Goal: Information Seeking & Learning: Learn about a topic

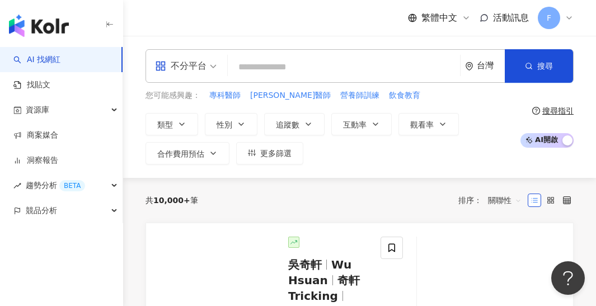
click at [174, 78] on span at bounding box center [186, 66] width 62 height 32
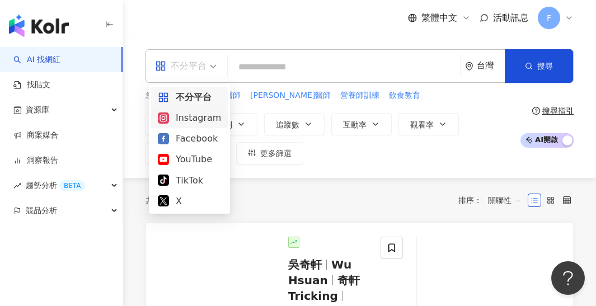
click at [182, 120] on div "Instagram" at bounding box center [189, 118] width 63 height 14
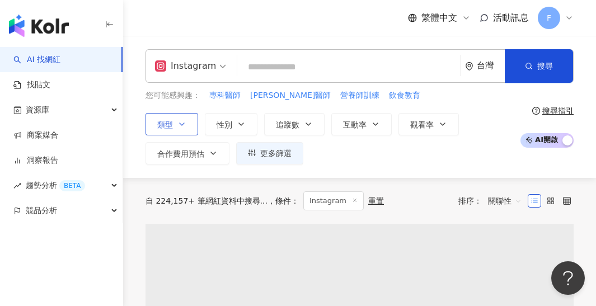
click at [184, 124] on icon "button" at bounding box center [182, 124] width 9 height 9
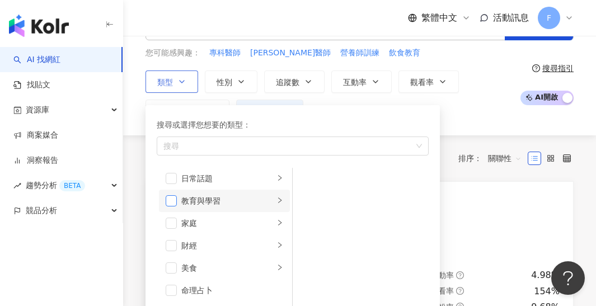
scroll to position [73, 0]
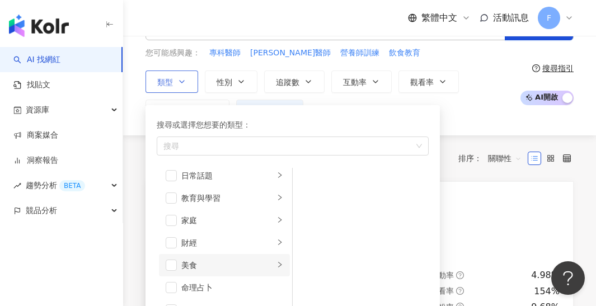
click at [171, 258] on li "美食" at bounding box center [224, 265] width 131 height 22
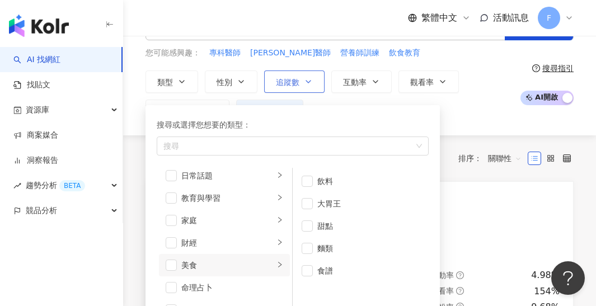
click at [296, 83] on span "追蹤數" at bounding box center [288, 82] width 24 height 9
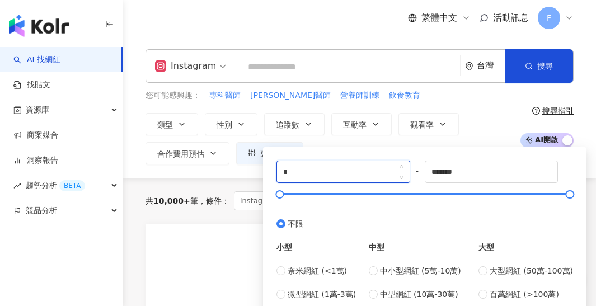
click at [306, 165] on input "*" at bounding box center [343, 171] width 133 height 21
click at [318, 169] on input "*" at bounding box center [343, 171] width 133 height 21
type input "*****"
drag, startPoint x: 482, startPoint y: 174, endPoint x: 404, endPoint y: 174, distance: 77.9
click at [404, 174] on div "***** - ******* 不限 小型 奈米網紅 (<1萬) 微型網紅 (1萬-3萬) 小型網紅 (3萬-5萬) 中型 中小型網紅 (5萬-10萬) 中型…" at bounding box center [425, 243] width 297 height 164
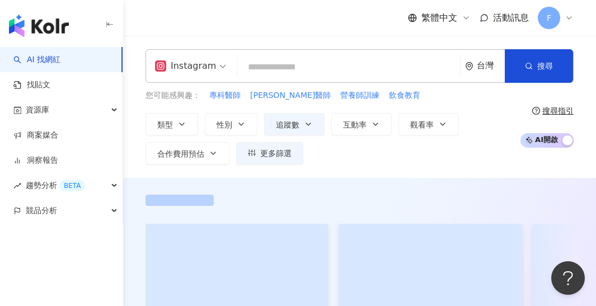
drag, startPoint x: 51, startPoint y: 249, endPoint x: 187, endPoint y: 277, distance: 138.4
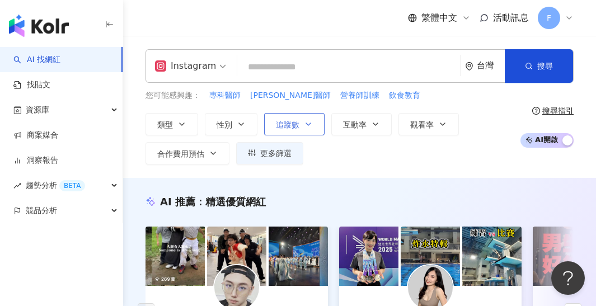
click at [295, 133] on button "追蹤數" at bounding box center [294, 124] width 60 height 22
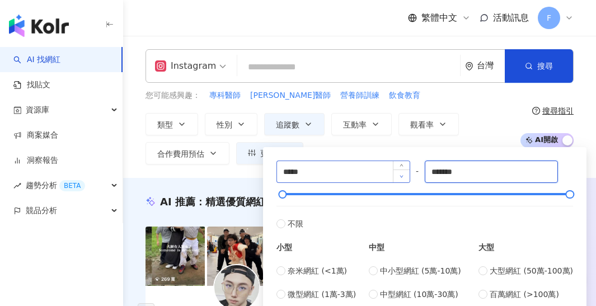
drag, startPoint x: 484, startPoint y: 179, endPoint x: 400, endPoint y: 178, distance: 84.0
click at [400, 179] on div "***** - ******* 不限 小型 奈米網紅 (<1萬) 微型網紅 (1萬-3萬) 小型網紅 (3萬-5萬) 中型 中小型網紅 (5萬-10萬) 中型…" at bounding box center [425, 243] width 297 height 164
drag, startPoint x: 484, startPoint y: 171, endPoint x: 433, endPoint y: 172, distance: 51.0
click at [433, 172] on input "*******" at bounding box center [492, 171] width 133 height 21
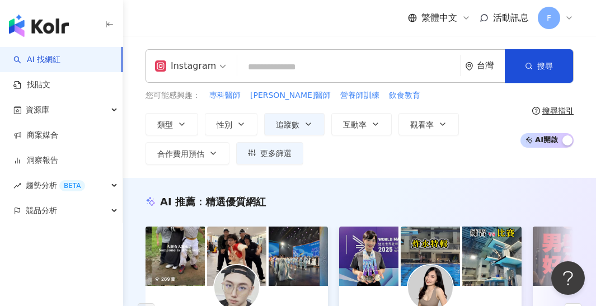
click at [483, 129] on div "類型 性別 追蹤數 互動率 觀看率 合作費用預估 更多篩選 ***** - ***** 不限 小型 奈米網紅 (<1萬) 微型網紅 (1萬-3萬) 小型網紅 …" at bounding box center [330, 139] width 369 height 52
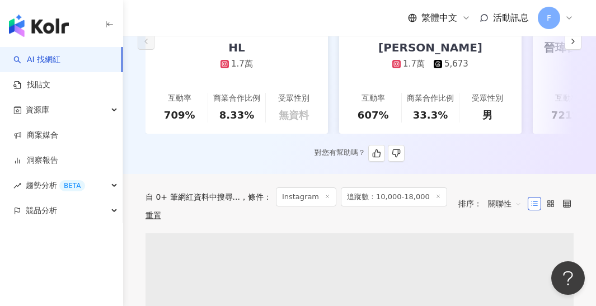
scroll to position [281, 0]
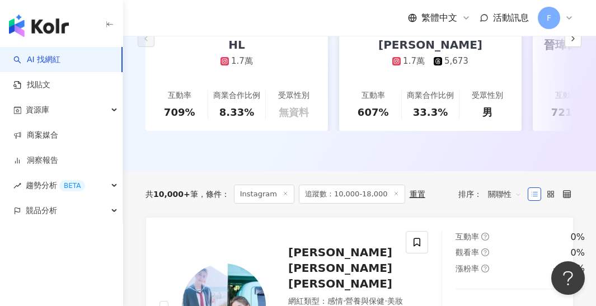
click at [510, 185] on span "關聯性" at bounding box center [505, 194] width 34 height 18
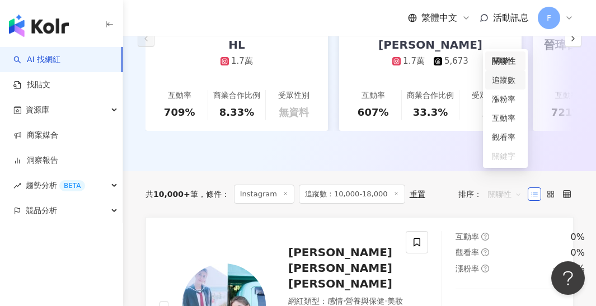
click at [506, 83] on div "追蹤數" at bounding box center [505, 80] width 27 height 12
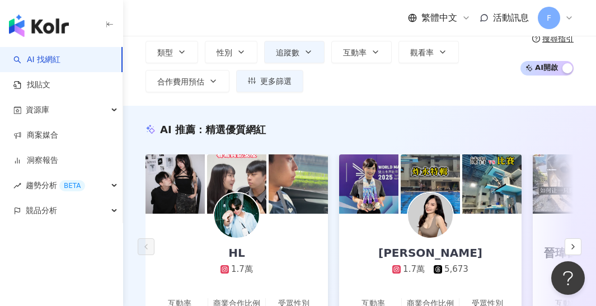
scroll to position [64, 0]
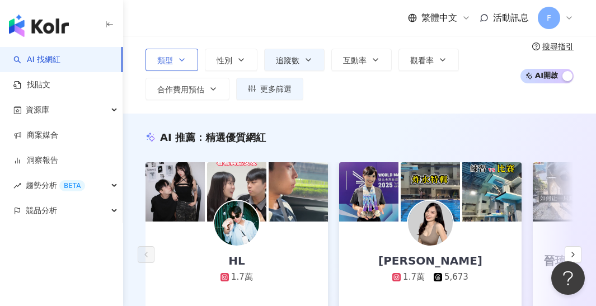
click at [186, 66] on button "類型" at bounding box center [172, 60] width 53 height 22
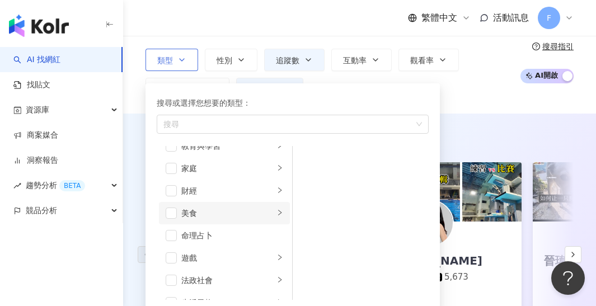
scroll to position [104, 0]
click at [170, 209] on span "button" at bounding box center [171, 212] width 11 height 11
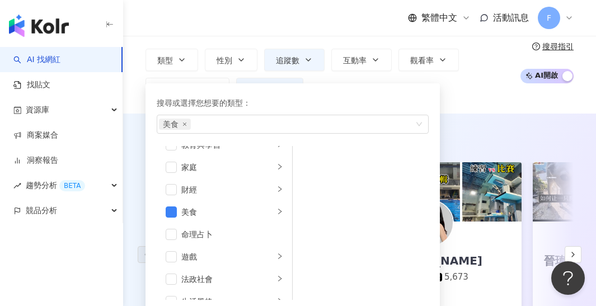
click at [492, 217] on img at bounding box center [492, 191] width 59 height 59
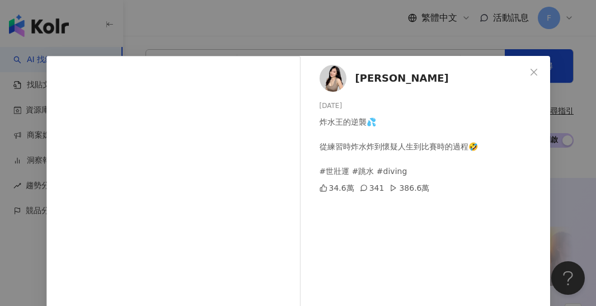
click at [558, 145] on div "[PERSON_NAME]Serina [DATE] 炸水王的逆襲💦 從練習時炸水炸到懷疑人生到比賽時的過程🤣 #世壯運 #跳水 #diving 34.6萬 …" at bounding box center [298, 153] width 596 height 306
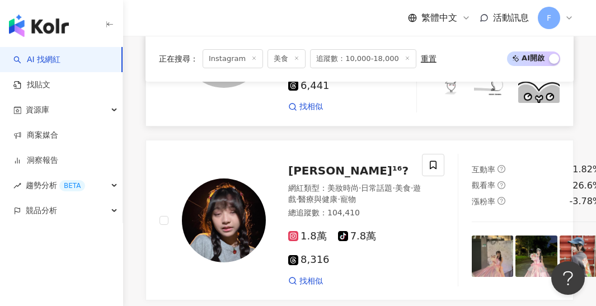
scroll to position [829, 0]
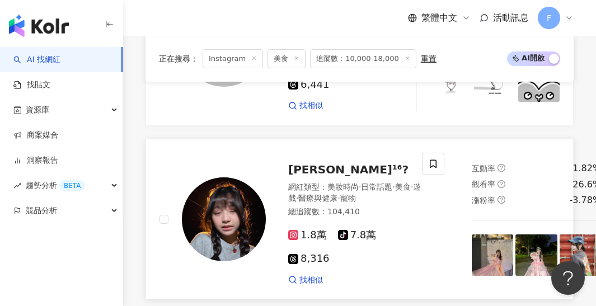
click at [516, 244] on img at bounding box center [536, 255] width 41 height 41
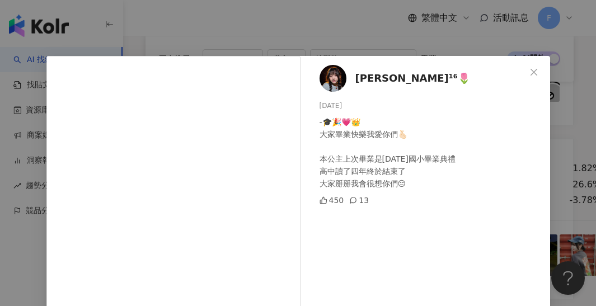
click at [319, 38] on div "[PERSON_NAME]¹⁶🌷 [DATE] -🎓🎉💗👑 大家畢業快樂我愛你們🫰🏻 本公主上次畢業是[DATE]國小畢業典禮 高中讀了四年終於結束了 大家掰…" at bounding box center [298, 153] width 596 height 306
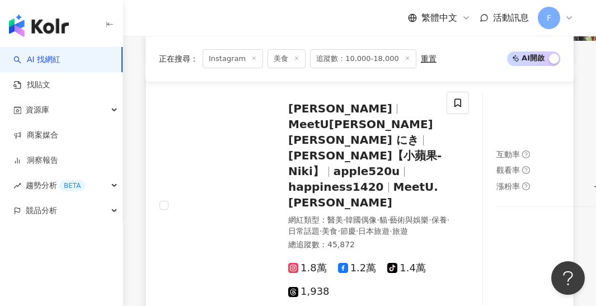
scroll to position [1101, 0]
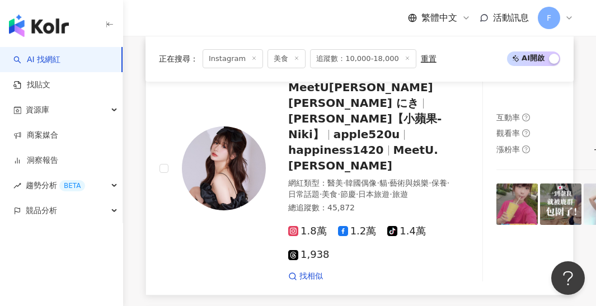
click at [497, 192] on img at bounding box center [517, 204] width 41 height 41
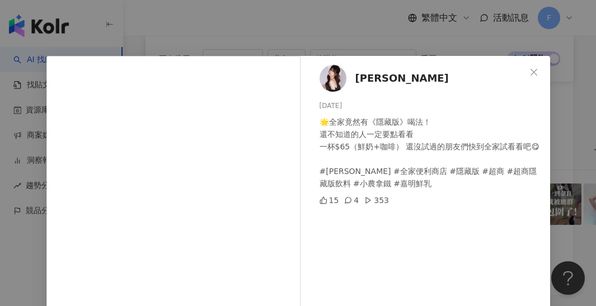
click at [260, 14] on div "[PERSON_NAME] [DATE] 🌟全家竟然有《隱藏版》喝法！ 還不知道的人一定要點看看 一杯$65（鮮奶+咖啡） 還沒試過的朋友們快到全家試看看吧😋…" at bounding box center [298, 153] width 596 height 306
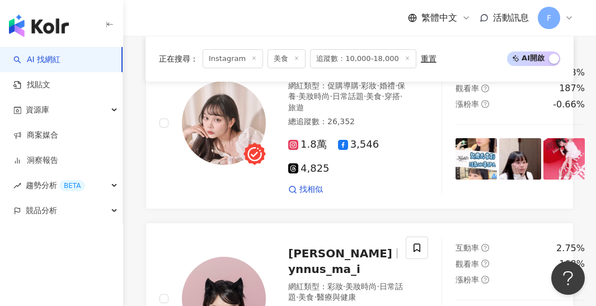
scroll to position [1710, 0]
click at [467, 161] on img at bounding box center [476, 158] width 41 height 41
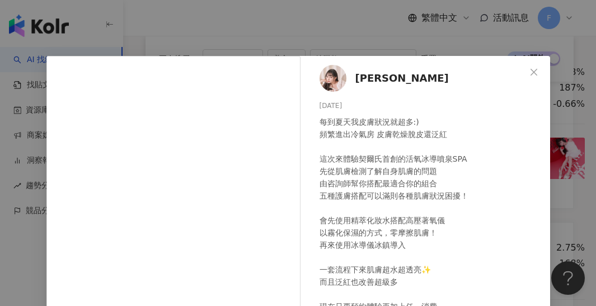
click at [267, 20] on div "[PERSON_NAME] [DATE] 每到夏天我皮膚狀況就超多:) 頻繁進出冷氣房 皮膚乾燥脫皮還泛紅 這次來體驗契爾氏首創的活氧冰導噴泉SPA 先從肌膚…" at bounding box center [298, 153] width 596 height 306
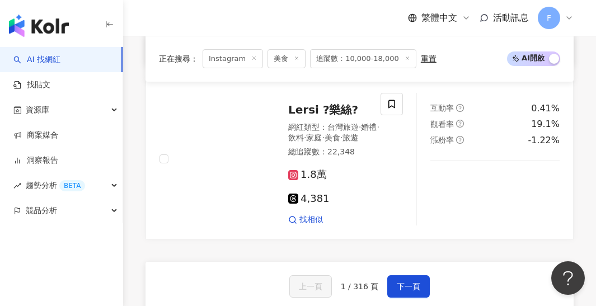
scroll to position [2406, 0]
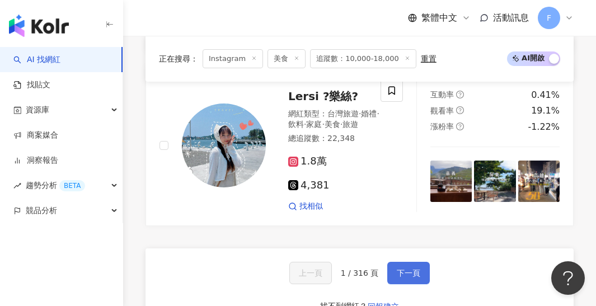
click at [412, 265] on button "下一頁" at bounding box center [409, 273] width 43 height 22
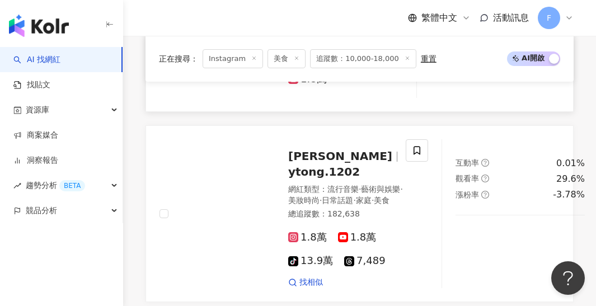
scroll to position [1541, 0]
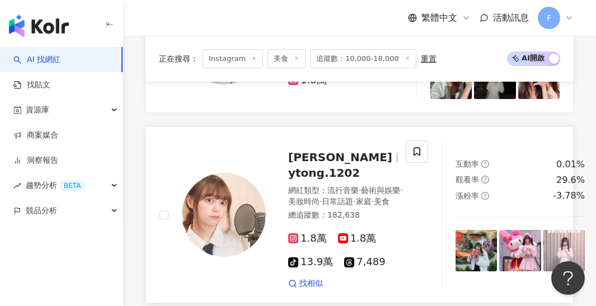
click at [456, 250] on img at bounding box center [476, 250] width 41 height 41
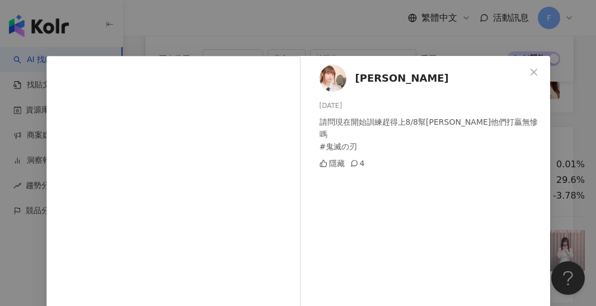
click at [389, 44] on div "[PERSON_NAME] [DATE] 請問現在開始訓練趕得上8/8幫[PERSON_NAME]他們打贏無慘嗎 #鬼滅の刃 隱藏 4 查看原始貼文" at bounding box center [298, 153] width 596 height 306
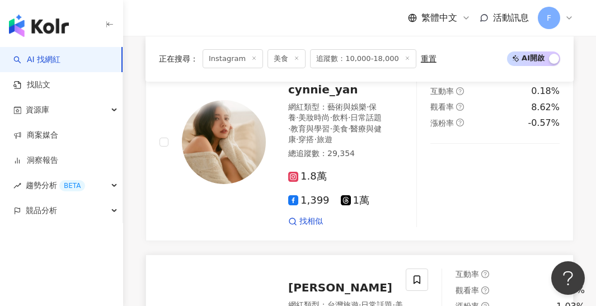
scroll to position [1815, 0]
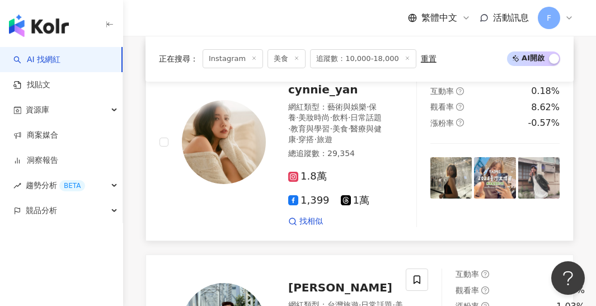
click at [449, 197] on img at bounding box center [451, 177] width 41 height 41
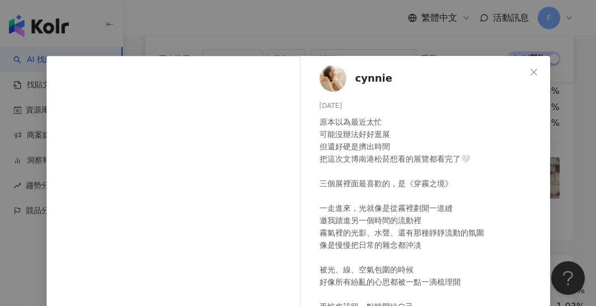
click at [306, 36] on div "cynnie [DATE] 原本以為最近太忙 可能沒辦法好好逛展 但還好硬是擠出時間 把這次文博南港松菸想看的展覽都看完了🤍 三個展裡面最喜歡的，是《穿霧之境…" at bounding box center [298, 153] width 596 height 306
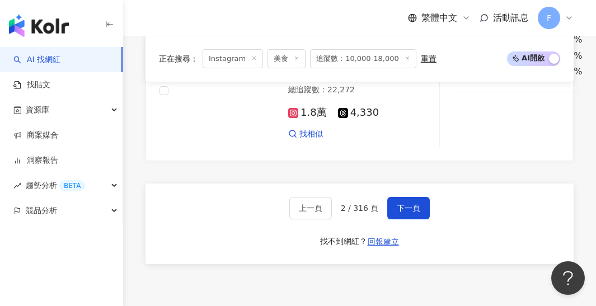
scroll to position [2437, 0]
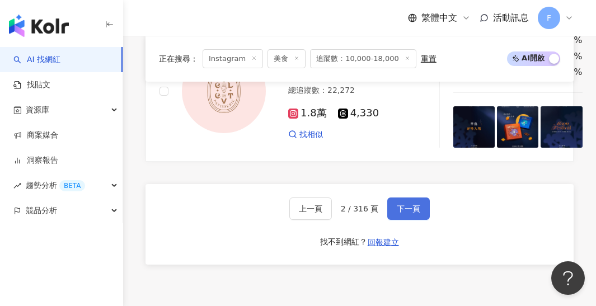
click at [420, 211] on button "下一頁" at bounding box center [409, 209] width 43 height 22
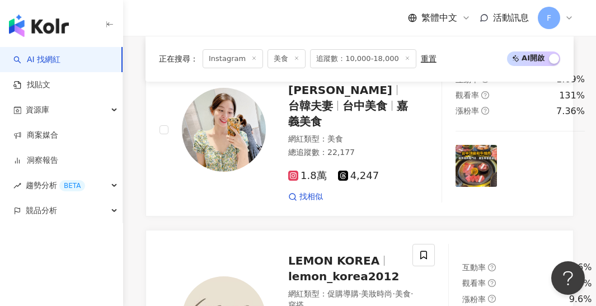
scroll to position [770, 0]
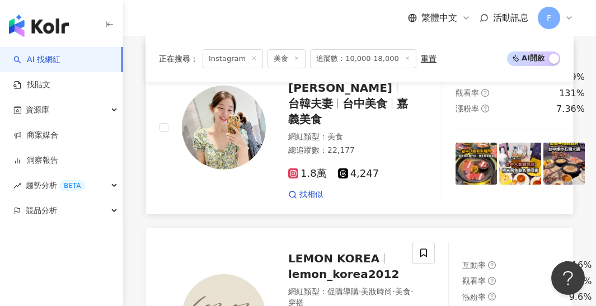
click at [456, 155] on img at bounding box center [476, 163] width 41 height 41
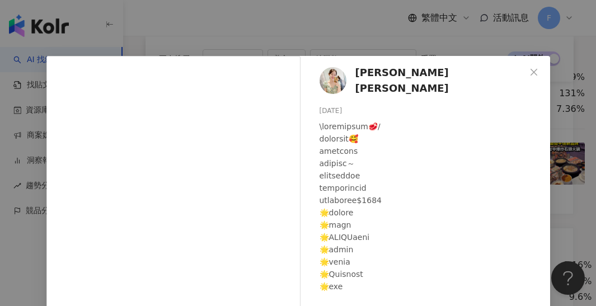
click at [405, 33] on div "[PERSON_NAME][PERSON_NAME] [DATE] 50 1 4,433 查看原始貼文" at bounding box center [298, 153] width 596 height 306
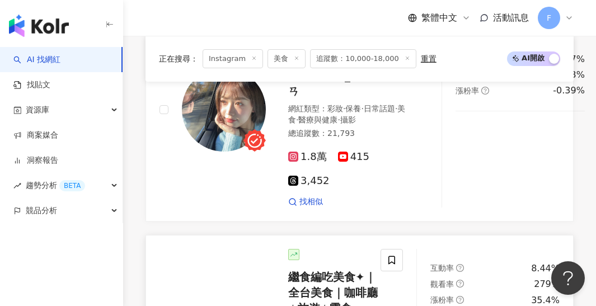
scroll to position [1150, 0]
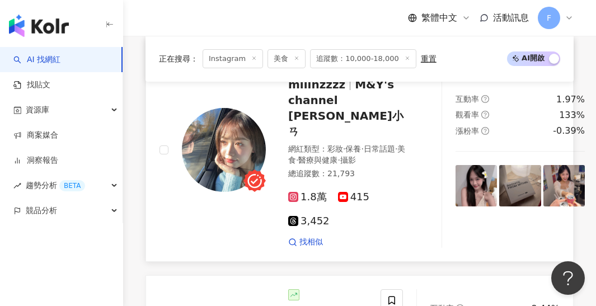
click at [464, 165] on img at bounding box center [476, 185] width 41 height 41
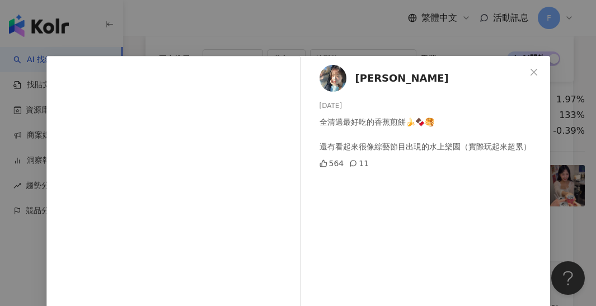
click at [456, 15] on div "[PERSON_NAME] [DATE] 全清邁最好吃的香蕉煎餅🍌🍫🥞 還有看起來很像綜藝節目出現的水上樂園（實際玩起來超累） 564 11 查看原始貼文" at bounding box center [298, 153] width 596 height 306
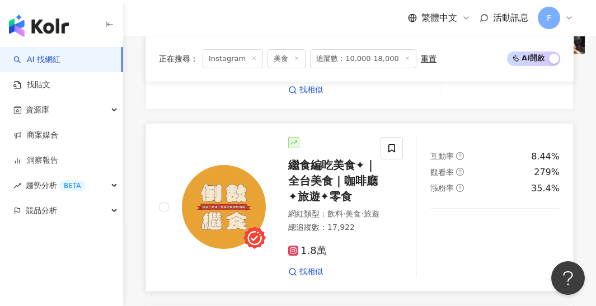
scroll to position [1305, 0]
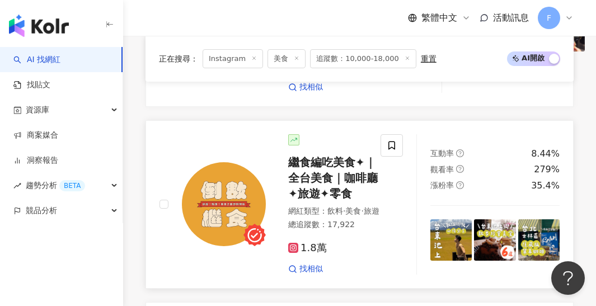
click at [441, 220] on img at bounding box center [451, 240] width 41 height 41
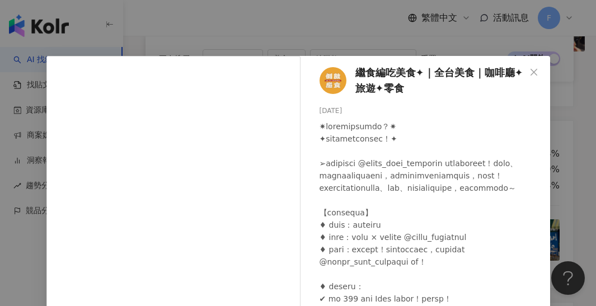
click at [312, 34] on div "繼食編吃美食✦｜全台美食｜咖啡廳✦旅遊✦零食 [DATE] 162 11 5,960 查看原始貼文" at bounding box center [298, 153] width 596 height 306
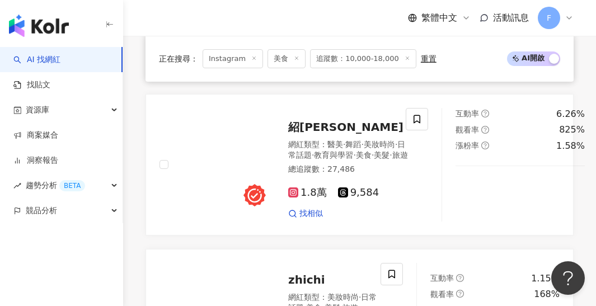
scroll to position [2247, 0]
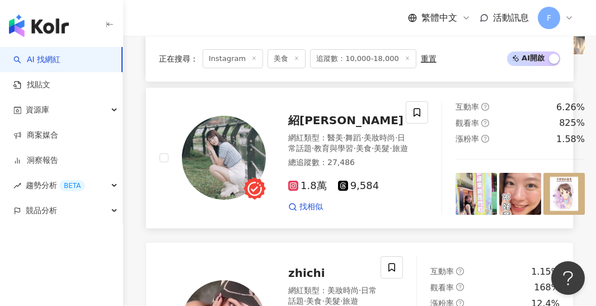
click at [462, 178] on img at bounding box center [476, 193] width 41 height 41
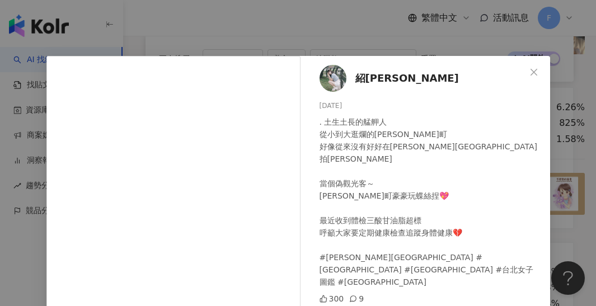
click at [329, 44] on div "紹[PERSON_NAME] [DATE] . 土生土長的艋舺人 從小到大逛爛的[PERSON_NAME]町 好像從來沒有好好在[PERSON_NAME][G…" at bounding box center [298, 153] width 596 height 306
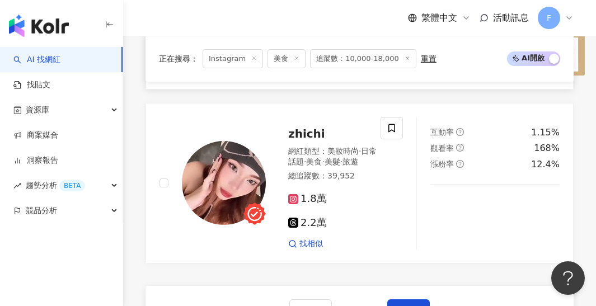
scroll to position [2386, 0]
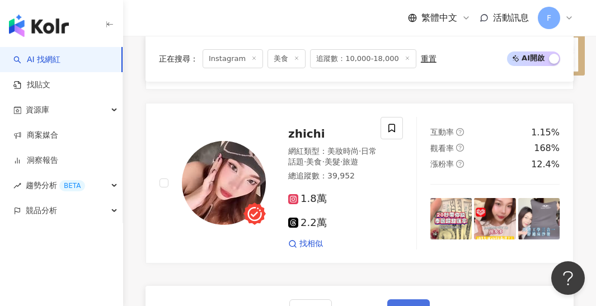
click at [410, 300] on button "下一頁" at bounding box center [409, 311] width 43 height 22
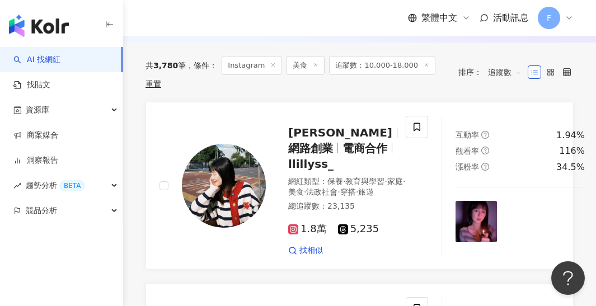
scroll to position [401, 0]
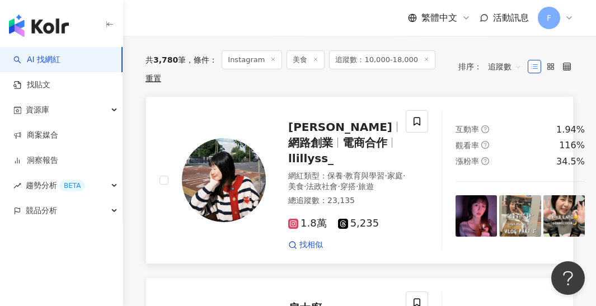
click at [459, 204] on img at bounding box center [476, 215] width 41 height 41
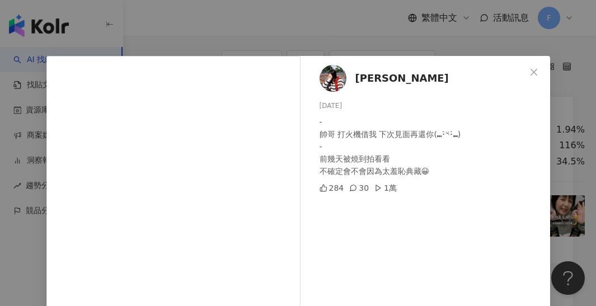
click at [562, 51] on div "莉莉醬 [DATE] - 帥哥 打火機借我 下次見面再還你(⑉･̆༥･̆⑉) - 前幾天被燒到拍看看 不確定會不會因為太羞恥典藏😀 284 30 1萬 查看原…" at bounding box center [298, 153] width 596 height 306
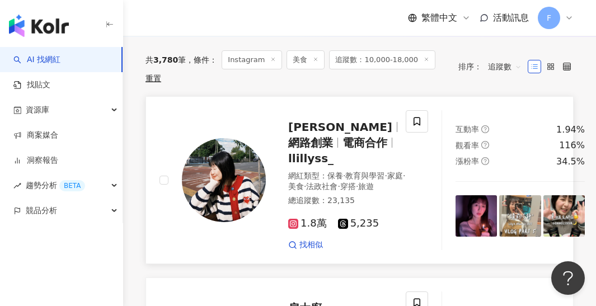
click at [500, 195] on img at bounding box center [520, 215] width 41 height 41
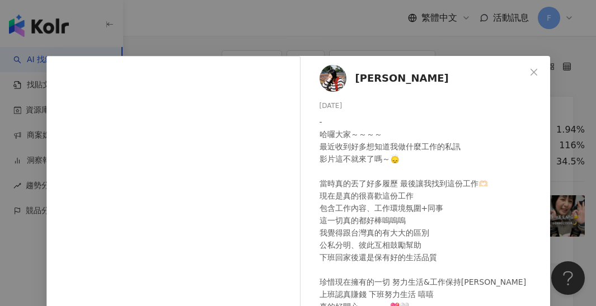
click at [341, 25] on div "莉莉醬 [DATE] - 哈囉大家～～～～ 最近收到好多想知道我做什麼工作的私訊 影片這不就來了嗎～🙂‍↕️ 當時真的丟了好多履歷 最後讓我找到這份工作🫶🏻 …" at bounding box center [298, 153] width 596 height 306
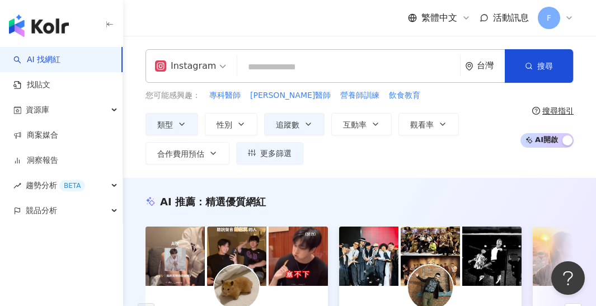
scroll to position [0, 0]
click at [305, 122] on icon "button" at bounding box center [308, 124] width 9 height 9
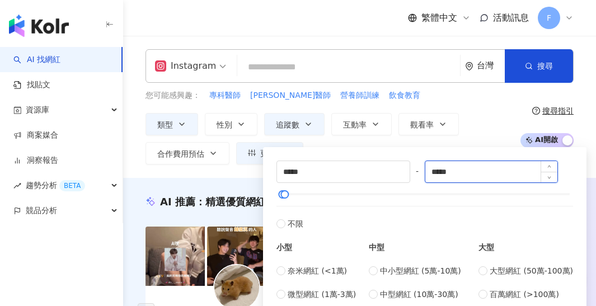
drag, startPoint x: 477, startPoint y: 167, endPoint x: 439, endPoint y: 171, distance: 38.3
click at [439, 171] on input "*****" at bounding box center [492, 171] width 133 height 21
click at [500, 105] on div "您可能感興趣： 專科醫師 [PERSON_NAME]醫師 營養師訓練 飲食教育 類型 性別 追蹤數 互動率 觀看率 合作費用預估 更多篩選 ***** - *…" at bounding box center [330, 127] width 369 height 75
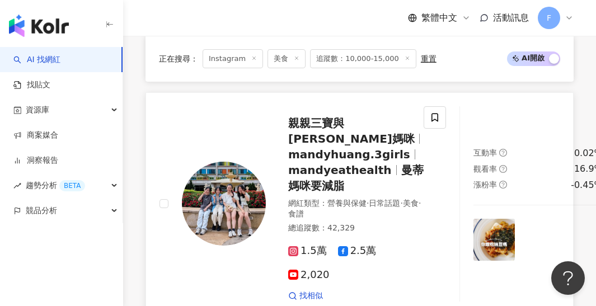
scroll to position [767, 0]
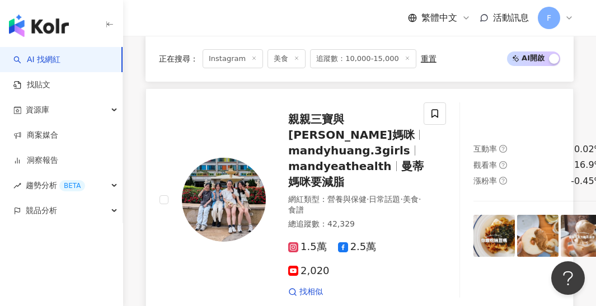
click at [474, 215] on img at bounding box center [494, 235] width 41 height 41
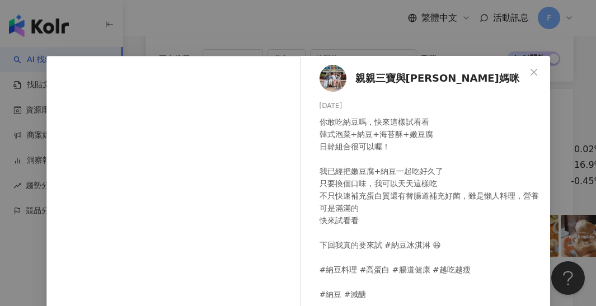
click at [363, 51] on div "親親三寶與曼蒂媽咪 [DATE] 你敢吃納豆嗎，快來這樣試看看 韓式泡菜+納豆+海苔酥+嫩豆腐 日韓組合很可以喔！ 我已經把嫩豆腐+納豆一起吃好久了 只要換個…" at bounding box center [298, 153] width 596 height 306
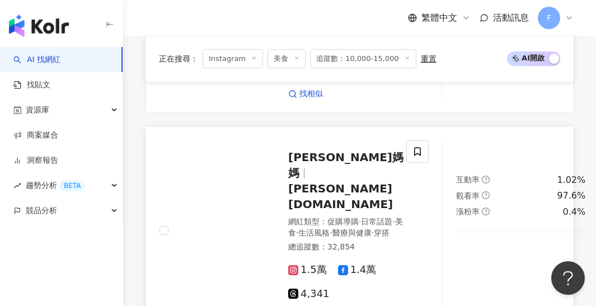
scroll to position [1556, 0]
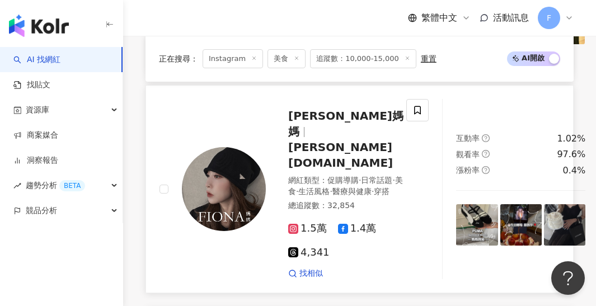
click at [463, 204] on img at bounding box center [476, 224] width 41 height 41
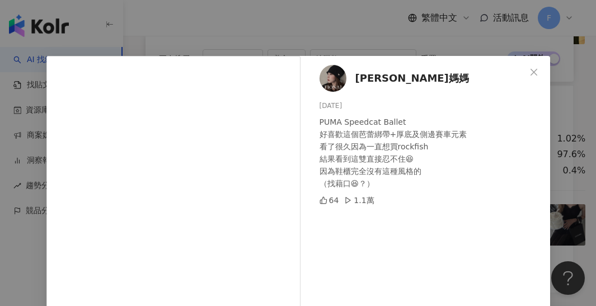
click at [432, 54] on div "[PERSON_NAME]媽媽 [DATE] PUMA Speedcat Ballet 好喜歡這個芭蕾綁帶+厚底及側邊賽車元素 看了很久因為一直想買rockf…" at bounding box center [298, 153] width 596 height 306
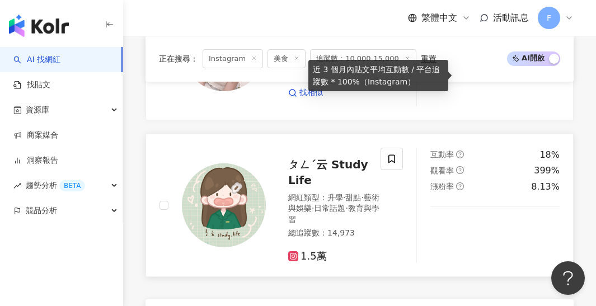
scroll to position [2360, 0]
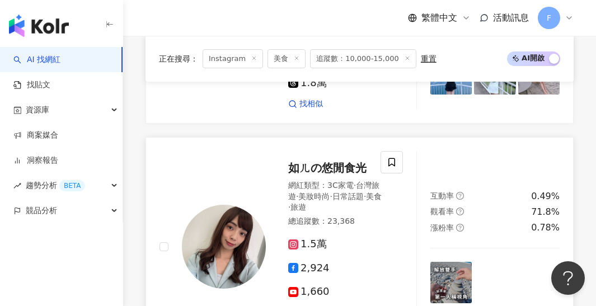
scroll to position [1593, 0]
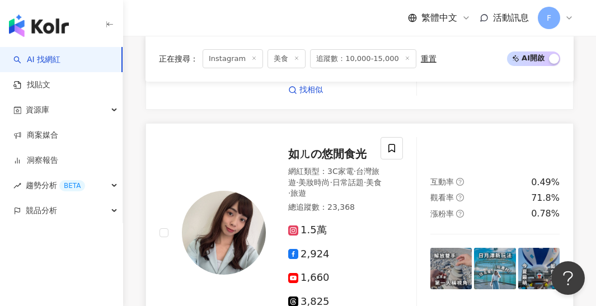
click at [451, 248] on img at bounding box center [451, 268] width 41 height 41
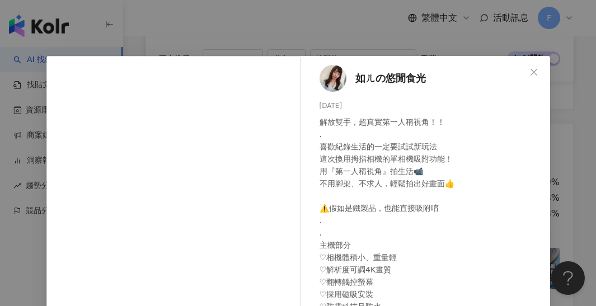
click at [405, 53] on div "如ㄦの悠閒食光 [DATE] 解放雙手，超真實第一人稱視角！！ . 喜歡紀錄生活的一定要試試新玩法 這次換用拇指相機的單相機吸附功能！ 用『第一人稱視角』拍生…" at bounding box center [298, 153] width 596 height 306
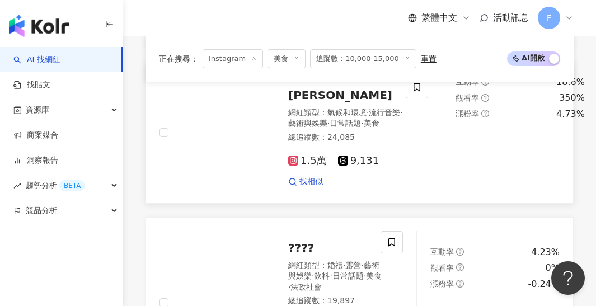
scroll to position [2237, 0]
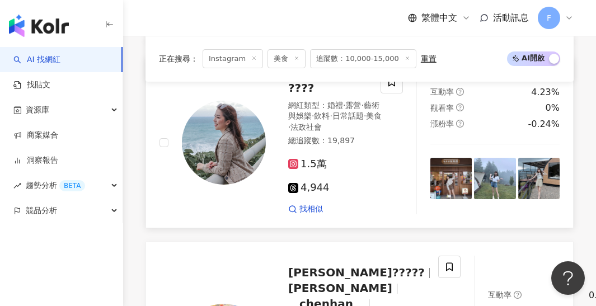
click at [453, 158] on img at bounding box center [451, 178] width 41 height 41
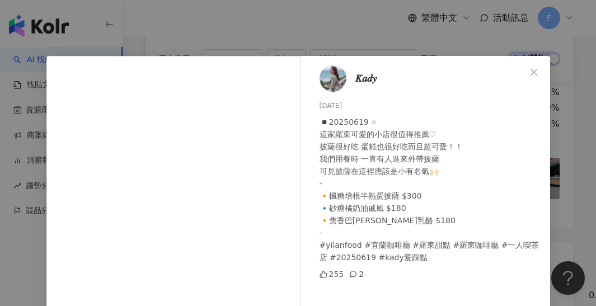
click at [399, 25] on div "𝐾𝑎𝑑𝑦 [DATE] ◾️20250619◽️ 這家羅東可愛的小店很值得推薦♡︎ 披薩很好吃 蛋糕也很好吃而且超可愛！！ 我們用餐時 一直有人進來外帶披薩 …" at bounding box center [298, 153] width 596 height 306
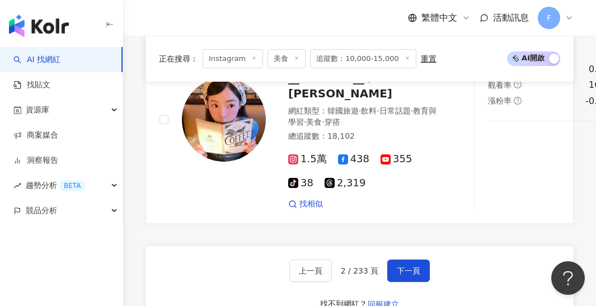
scroll to position [2464, 0]
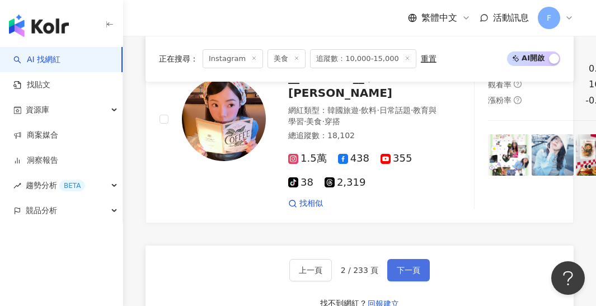
click at [413, 266] on span "下一頁" at bounding box center [409, 270] width 24 height 9
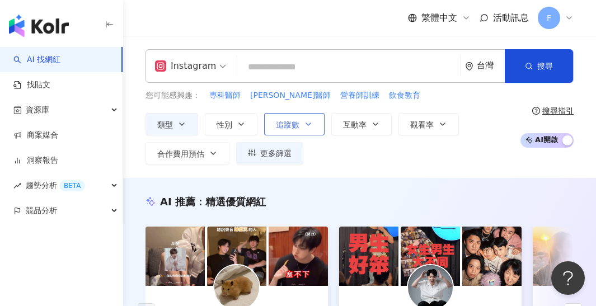
scroll to position [0, 0]
click at [315, 118] on button "追蹤數" at bounding box center [294, 124] width 60 height 22
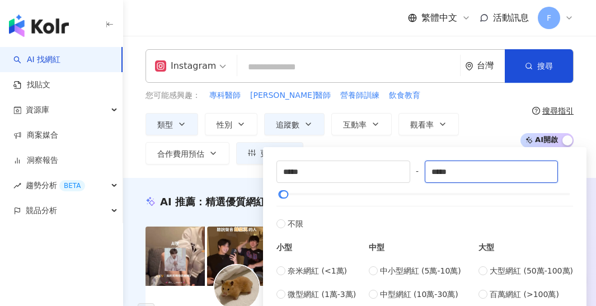
drag, startPoint x: 469, startPoint y: 168, endPoint x: 420, endPoint y: 169, distance: 49.3
click at [422, 169] on div "***** - ***** 不限 小型 奈米網紅 (<1萬) 微型網紅 (1萬-3萬) 小型網紅 (3萬-5萬) 中型 中小型網紅 (5萬-10萬) 中型網紅…" at bounding box center [425, 243] width 297 height 164
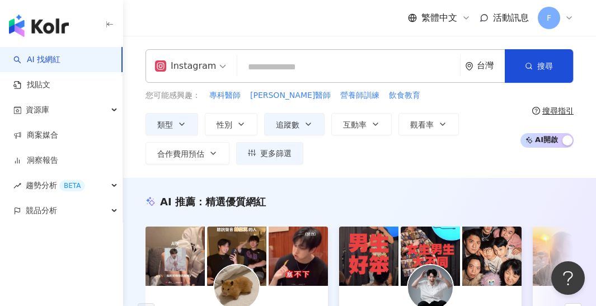
click at [484, 123] on div "類型 性別 追蹤數 互動率 觀看率 合作費用預估 更多篩選 ***** - ***** 不限 小型 奈米網紅 (<1萬) 微型網紅 (1萬-3萬) 小型網紅 …" at bounding box center [330, 139] width 369 height 52
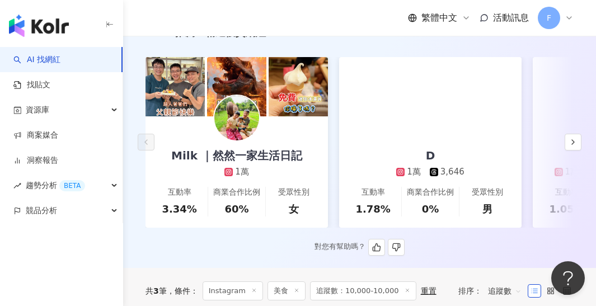
scroll to position [300, 0]
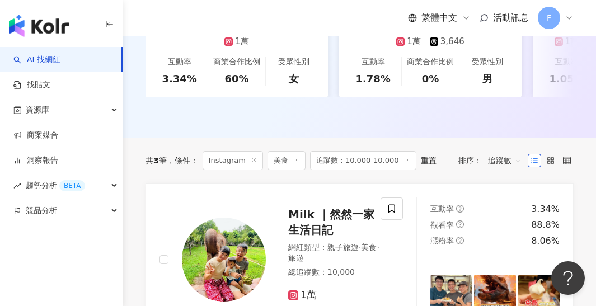
click at [505, 149] on div "共 3 筆 條件 ： Instagram 美食 追蹤數：10,000-10,000 重置 排序： 追蹤數" at bounding box center [360, 161] width 428 height 46
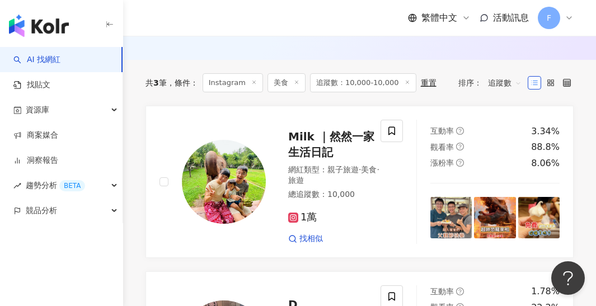
scroll to position [414, 0]
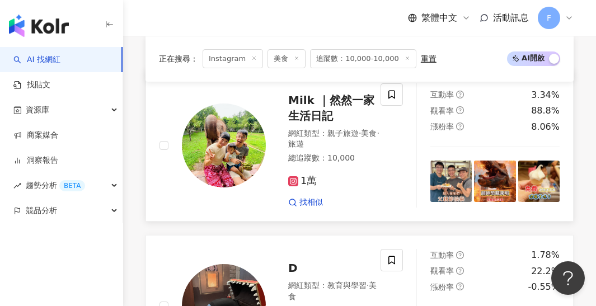
click at [456, 174] on img at bounding box center [451, 181] width 41 height 41
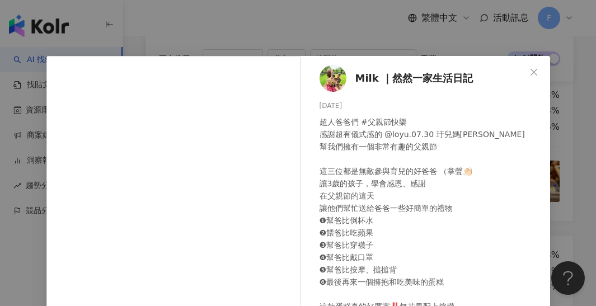
click at [365, 60] on div "Milk ｜然然一家生活日記 [DATE] 127 9" at bounding box center [428, 267] width 244 height 422
click at [365, 53] on div "Milk ｜然然一家生活日記 [DATE] 127 9 查看原始貼文" at bounding box center [298, 153] width 596 height 306
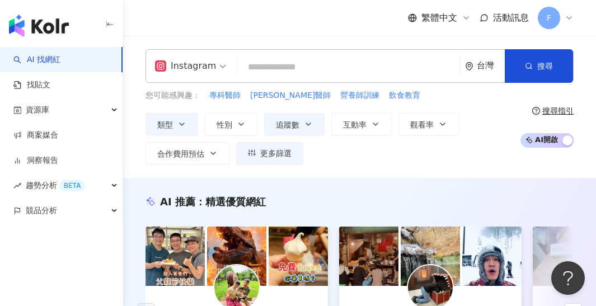
scroll to position [0, 0]
click at [305, 132] on button "追蹤數" at bounding box center [294, 124] width 60 height 22
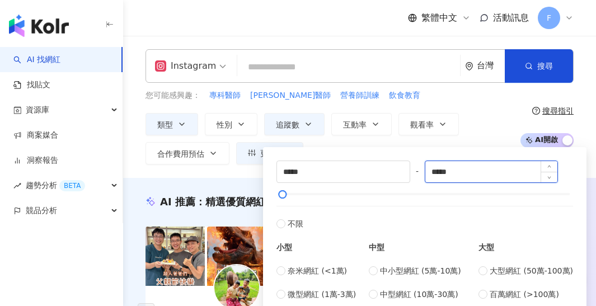
click at [468, 170] on input "*****" at bounding box center [492, 171] width 133 height 21
type input "*****"
click at [495, 143] on div "***** - ***** 不限 小型 奈米網紅 (<1萬) 微型網紅 (1萬-3萬) 小型網紅 (3萬-5萬) 中型 中小型網紅 (5萬-10萬) 中型網紅…" at bounding box center [425, 240] width 324 height 196
click at [491, 130] on div "類型 性別 追蹤數 互動率 觀看率 合作費用預估 更多篩選 ***** - ***** 不限 小型 奈米網紅 (<1萬) 微型網紅 (1萬-3萬) 小型網紅 …" at bounding box center [330, 139] width 369 height 52
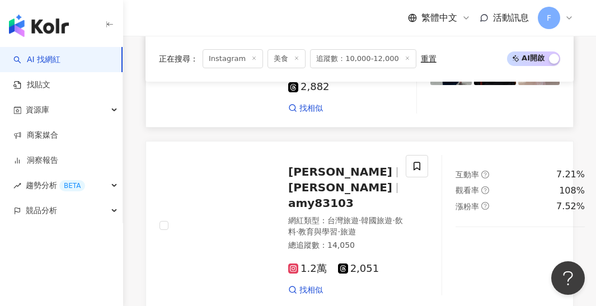
scroll to position [726, 0]
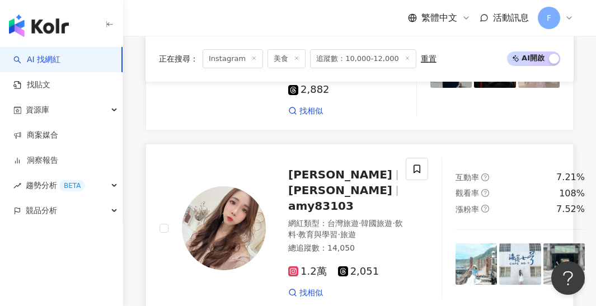
click at [456, 244] on img at bounding box center [476, 264] width 41 height 41
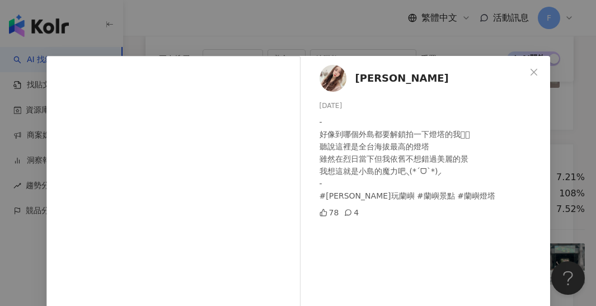
click at [404, 30] on div "Serena [DATE] - 好像到哪個外島都要解鎖拍一下燈塔的我𓉱𓍢 聽說這裡是全台海拔最高的燈塔 雖然在烈日當下但我依舊不想錯過美麗的景 我想這就是小島…" at bounding box center [298, 153] width 596 height 306
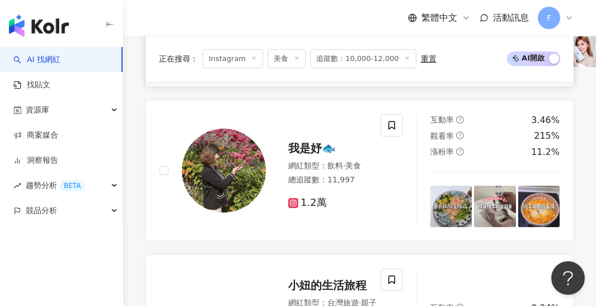
scroll to position [1360, 0]
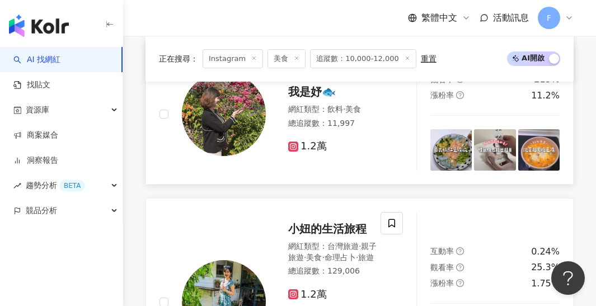
click at [461, 129] on img at bounding box center [451, 149] width 41 height 41
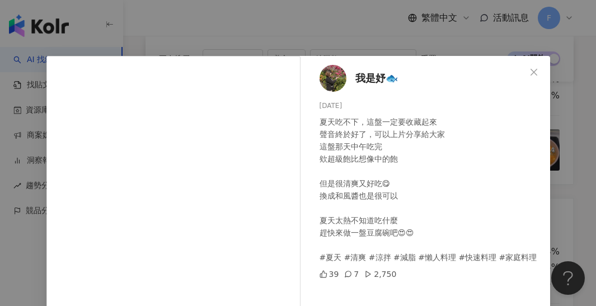
click at [376, 46] on div "我是[PERSON_NAME]🐟 [DATE] 夏天吃不下，這盤一定要收藏起來 聲音終於好了，可以上片分享給大家 這盤那天中午吃完 欸超級飽比想像中的飽 但是…" at bounding box center [298, 153] width 596 height 306
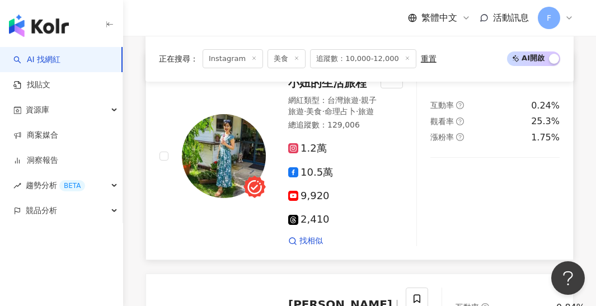
scroll to position [1490, 0]
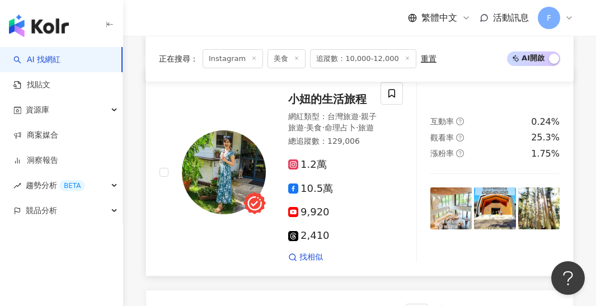
click at [449, 188] on img at bounding box center [451, 208] width 41 height 41
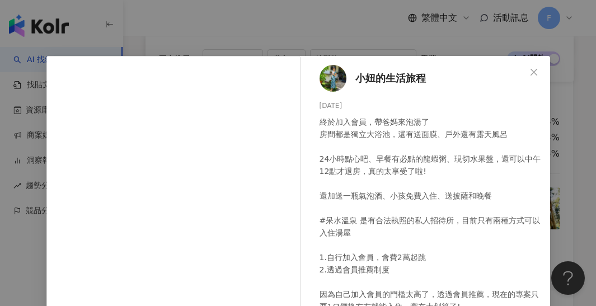
click at [413, 36] on div "小妞的生活旅程 [DATE] 終於加入會員，帶爸媽來泡湯了 房間都是獨立大浴池，還有送面膜、戶外還有露天風呂 24小時點心吧、早餐有必點的龍蝦粥、現切水果盤，…" at bounding box center [298, 153] width 596 height 306
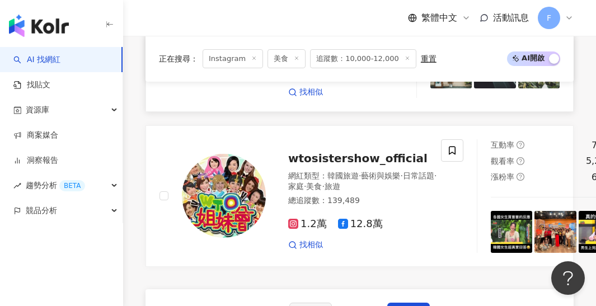
scroll to position [2360, 0]
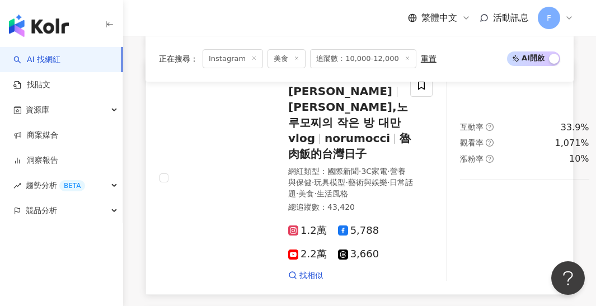
scroll to position [867, 0]
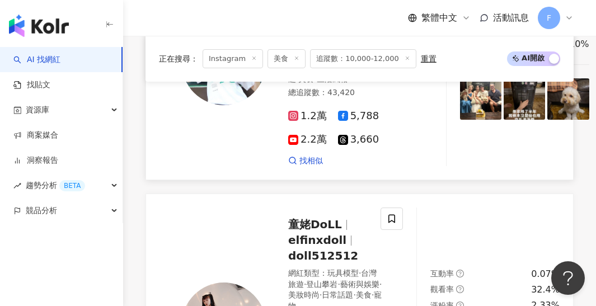
click at [460, 113] on img at bounding box center [480, 98] width 41 height 41
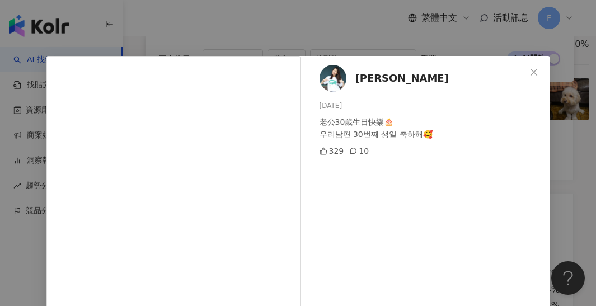
click at [565, 151] on div "[PERSON_NAME] [DATE] 老公30歲生日快樂🎂 우리남편 30번째 생일 축하해🥰 329 10 查看原始貼文" at bounding box center [298, 153] width 596 height 306
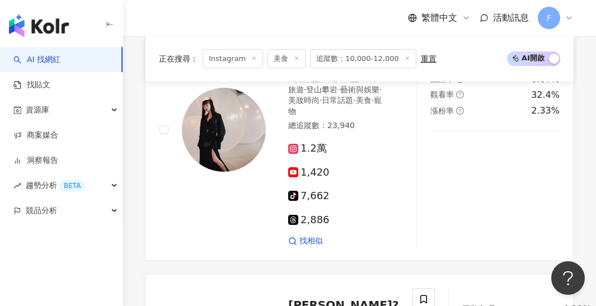
scroll to position [1062, 0]
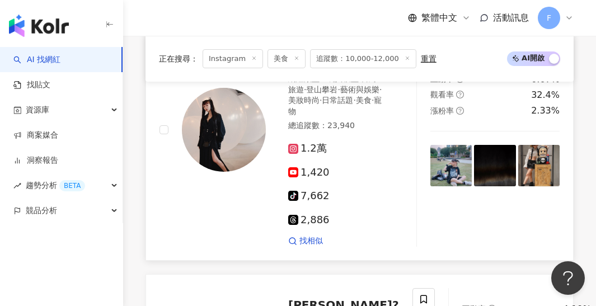
click at [476, 155] on img at bounding box center [494, 165] width 41 height 41
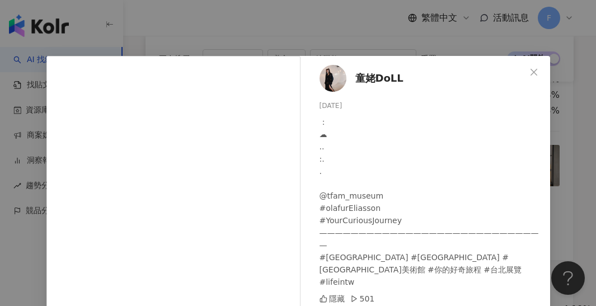
click at [443, 58] on div "童姥DoLL [DATE] ： ☁︎ .. :. . @tfam_museum #olafurEliasson #YourCuriousJourney ———…" at bounding box center [428, 250] width 244 height 388
click at [421, 19] on div "童姥DoLL [DATE] ： ☁︎ .. :. . @tfam_museum #olafurEliasson #YourCuriousJourney ———…" at bounding box center [298, 153] width 596 height 306
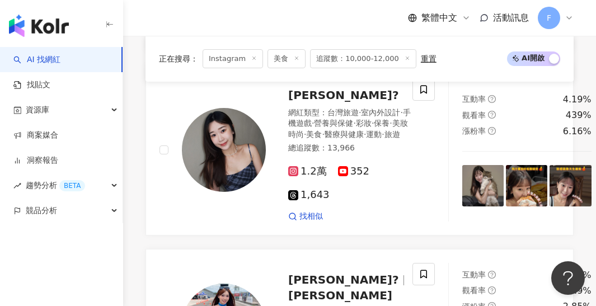
scroll to position [1272, 0]
click at [463, 181] on img at bounding box center [483, 185] width 41 height 41
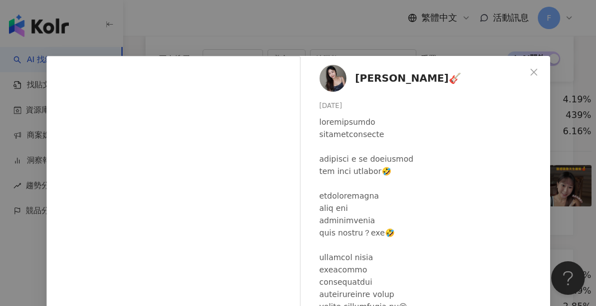
click at [412, 35] on div "[PERSON_NAME]🎸 [DATE] 隱藏 3 查看原始貼文" at bounding box center [298, 153] width 596 height 306
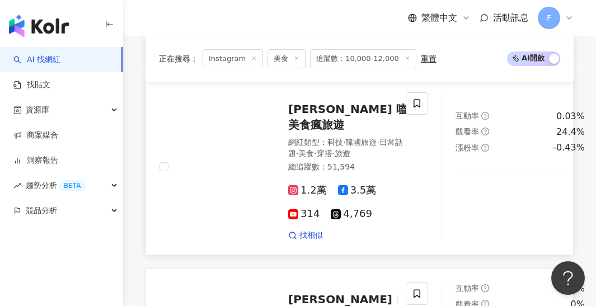
scroll to position [2342, 0]
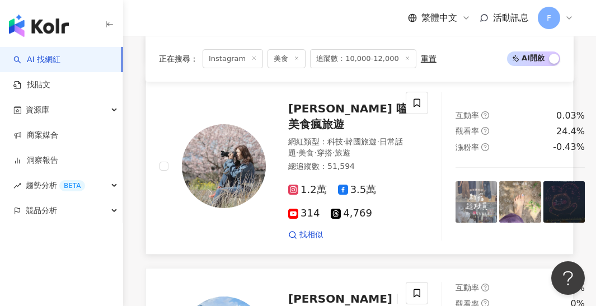
click at [456, 181] on img at bounding box center [476, 201] width 41 height 41
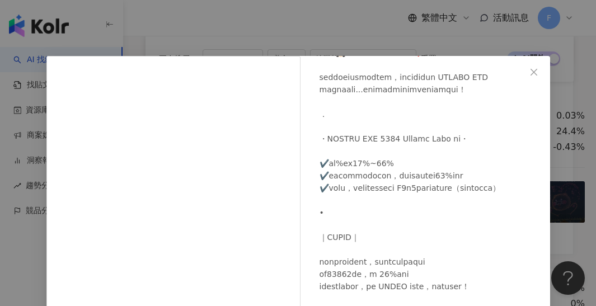
scroll to position [85, 0]
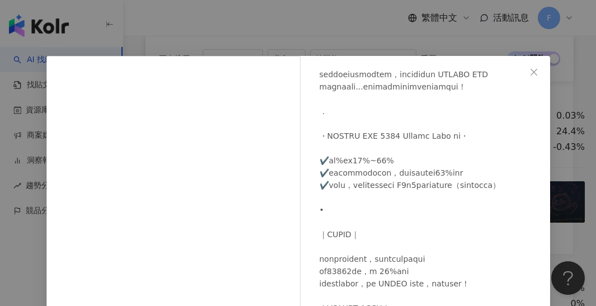
click at [423, 29] on div "[PERSON_NAME] 嗑美食瘋旅遊 [DATE] 隱藏 5 7,396 查看原始貼文" at bounding box center [298, 153] width 596 height 306
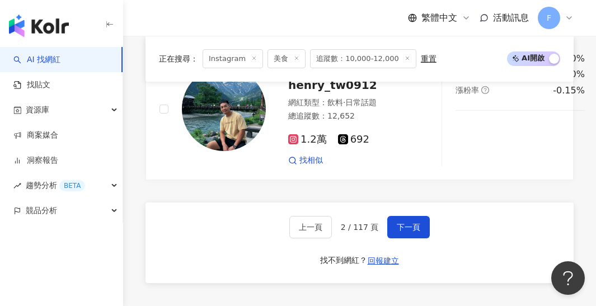
scroll to position [2572, 0]
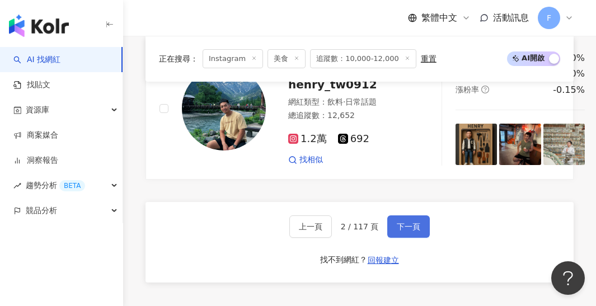
click at [405, 216] on button "下一頁" at bounding box center [409, 227] width 43 height 22
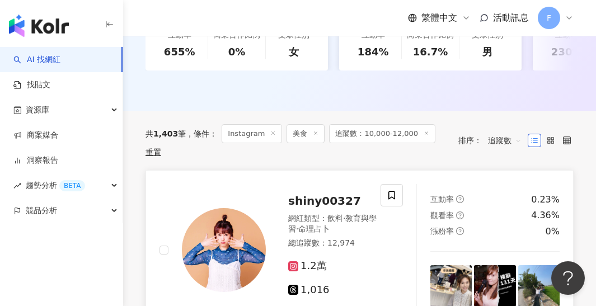
scroll to position [406, 0]
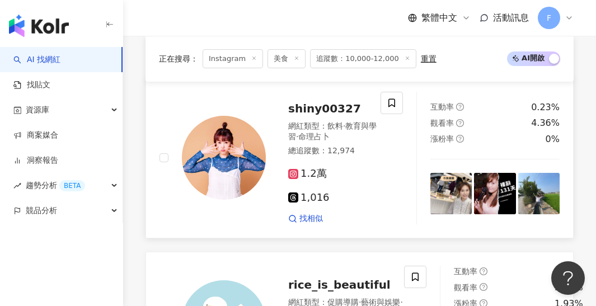
click at [458, 184] on img at bounding box center [451, 193] width 41 height 41
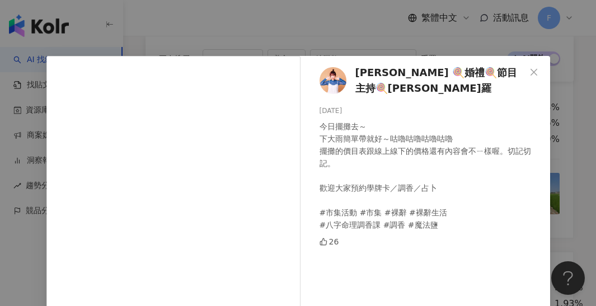
click at [448, 34] on div "[PERSON_NAME] 🍭婚禮🍭節目主持🍭塔羅 [DATE] 今日擺攤去～ 下大雨簡單帶就好～咕嚕咕嚕咕嚕咕嚕 擺攤的價目表跟線上線下的價格還有內容會不ㄧ…" at bounding box center [298, 153] width 596 height 306
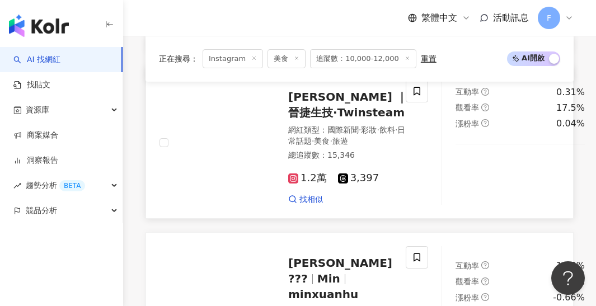
scroll to position [746, 0]
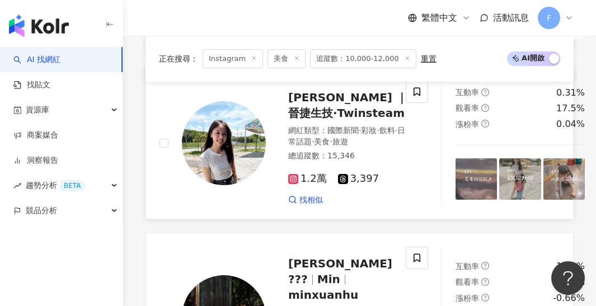
click at [456, 159] on img at bounding box center [476, 179] width 41 height 41
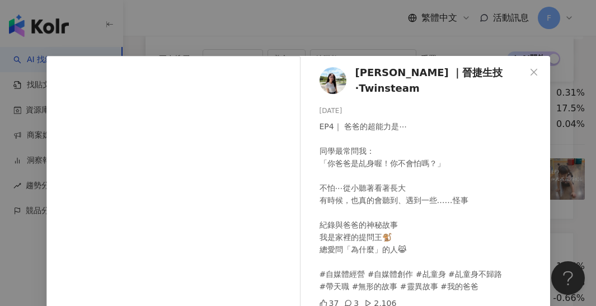
click at [549, 170] on div "[PERSON_NAME] ｜晉捷生技·Twinsteam [DATE] EP4｜ 爸爸的超能力是⋯ 同學最常問我： 「你爸爸是乩身喔！你不會怕嗎？」 不怕⋯…" at bounding box center [428, 256] width 244 height 401
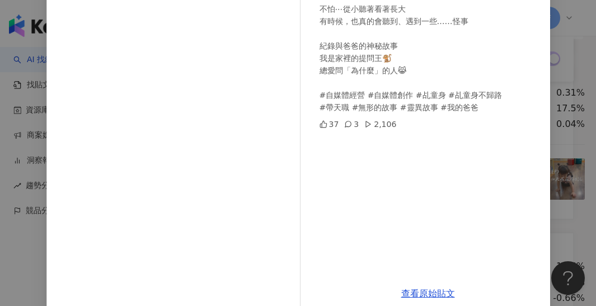
scroll to position [180, 0]
click at [570, 165] on div "[PERSON_NAME] ｜晉捷生技·Twinsteam [DATE] EP4｜ 爸爸的超能力是⋯ 同學最常問我： 「你爸爸是乩身喔！你不會怕嗎？」 不怕⋯…" at bounding box center [298, 153] width 596 height 306
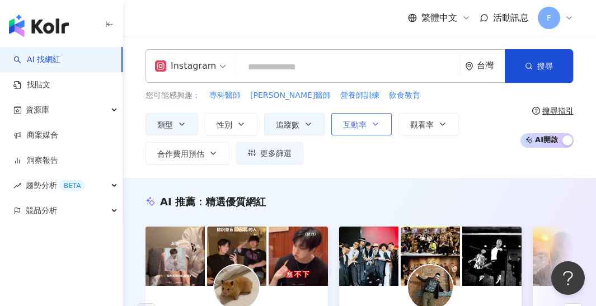
scroll to position [0, 0]
click at [313, 123] on button "追蹤數" at bounding box center [294, 124] width 60 height 22
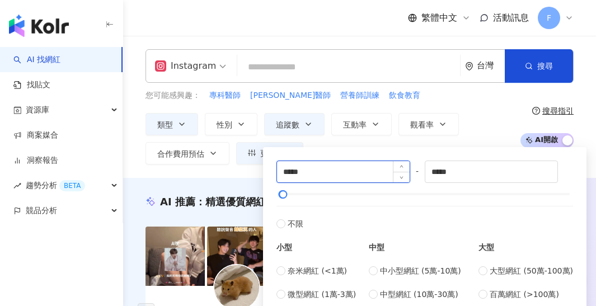
drag, startPoint x: 338, startPoint y: 173, endPoint x: 288, endPoint y: 174, distance: 49.9
click at [288, 174] on input "*****" at bounding box center [343, 171] width 133 height 21
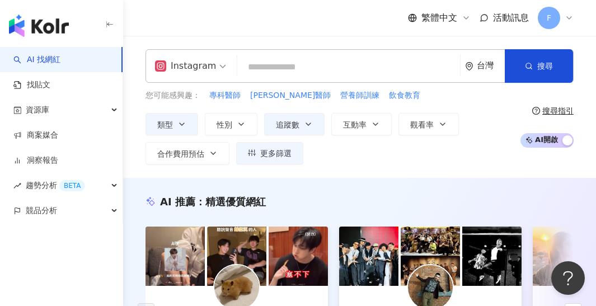
click at [514, 98] on div "您可能感興趣： 專科醫師 [PERSON_NAME]醫師 營養師訓練 飲食教育" at bounding box center [330, 96] width 369 height 12
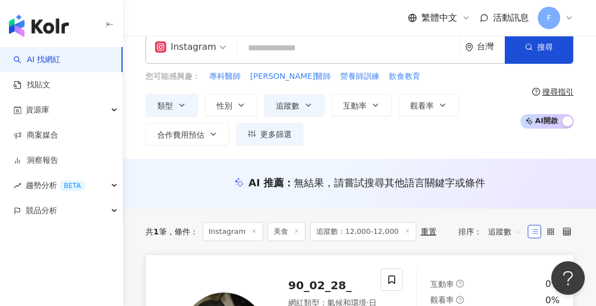
scroll to position [20, 0]
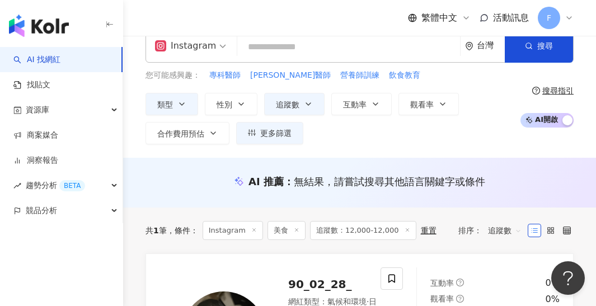
click at [362, 230] on span "追蹤數：12,000-12,000" at bounding box center [363, 230] width 106 height 19
click at [381, 229] on span "追蹤數：12,000-12,000" at bounding box center [363, 230] width 106 height 19
click at [304, 107] on icon "button" at bounding box center [308, 104] width 9 height 9
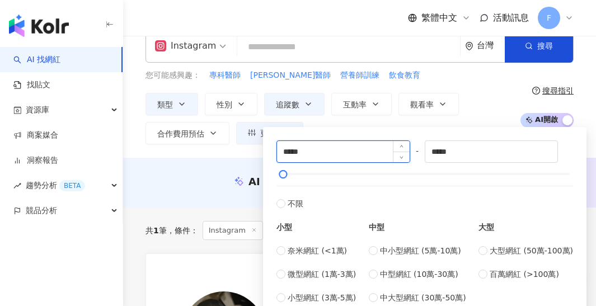
drag, startPoint x: 286, startPoint y: 150, endPoint x: 313, endPoint y: 149, distance: 26.3
click at [313, 150] on input "*****" at bounding box center [343, 151] width 133 height 21
type input "*****"
click at [502, 87] on div "您可能感興趣： 專科醫師 [PERSON_NAME]醫師 營養師訓練 飲食教育 類型 性別 追蹤數 互動率 觀看率 合作費用預估 更多篩選 ***** - *…" at bounding box center [330, 106] width 369 height 75
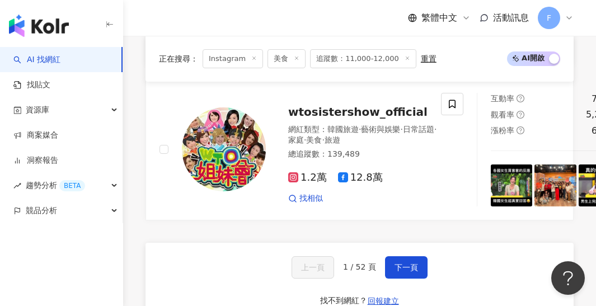
scroll to position [2409, 0]
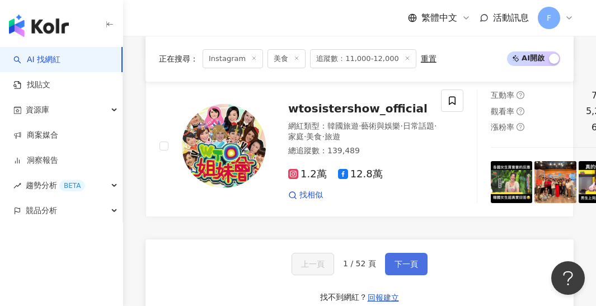
click at [401, 253] on button "下一頁" at bounding box center [406, 264] width 43 height 22
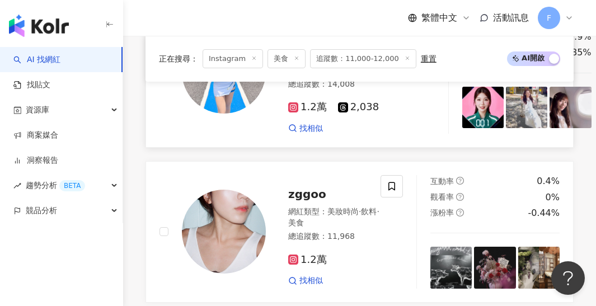
scroll to position [1526, 0]
click at [506, 108] on img at bounding box center [526, 107] width 41 height 41
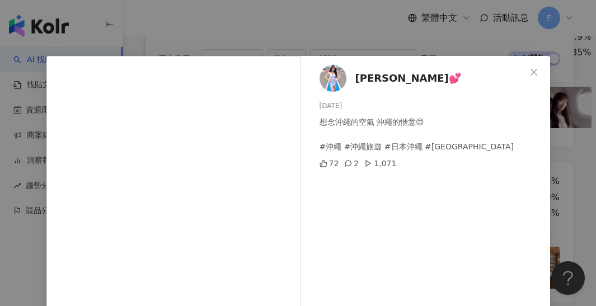
click at [362, 51] on div "[PERSON_NAME]💕 [DATE] 想念沖繩的空氣 沖繩的愜意😌 #沖繩 #沖繩旅遊 #日本沖繩 #[GEOGRAPHIC_DATA] 72 2 1,…" at bounding box center [298, 153] width 596 height 306
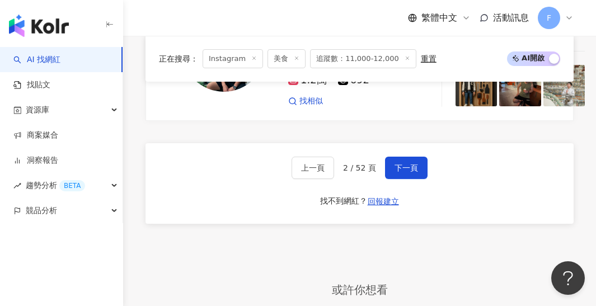
scroll to position [2625, 0]
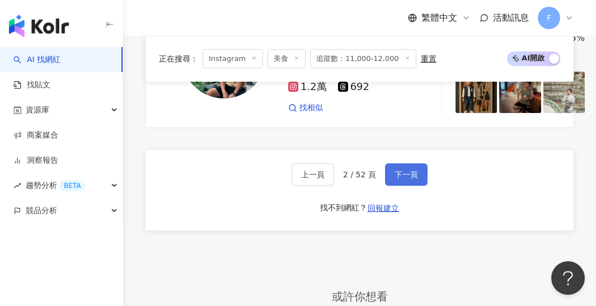
click at [404, 170] on span "下一頁" at bounding box center [407, 174] width 24 height 9
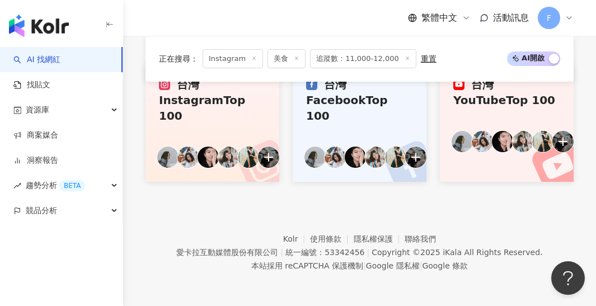
scroll to position [1268, 0]
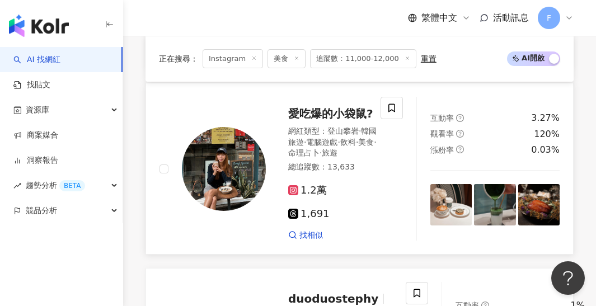
click at [427, 162] on div "互動率 3.27% 觀看率 120% 漲粉率 0.03%" at bounding box center [495, 169] width 157 height 144
click at [457, 184] on img at bounding box center [451, 204] width 41 height 41
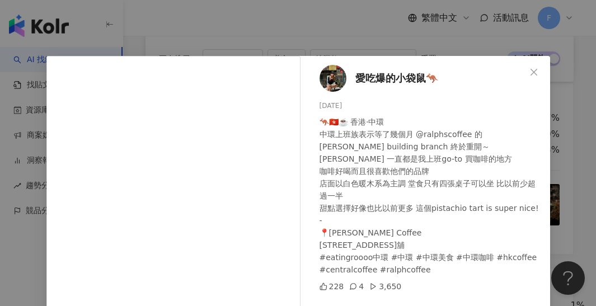
click at [397, 39] on div "愛吃爆的小袋鼠🦘 [DATE] 🦘🇭🇰☕️ 香港·中環 中環上班族表示等了幾個月 @ralphscoffee 的[PERSON_NAME] building …" at bounding box center [298, 153] width 596 height 306
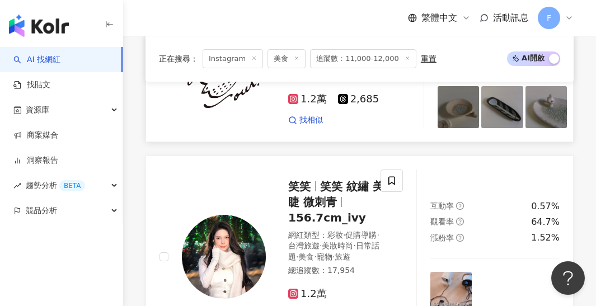
scroll to position [2409, 0]
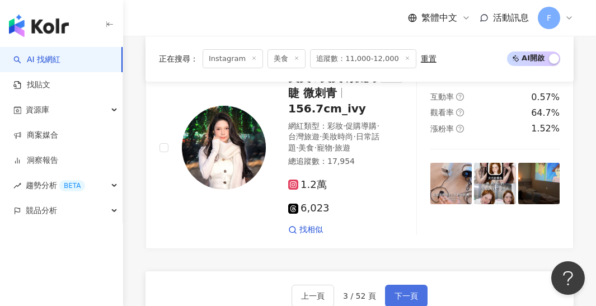
click at [406, 292] on span "下一頁" at bounding box center [407, 296] width 24 height 9
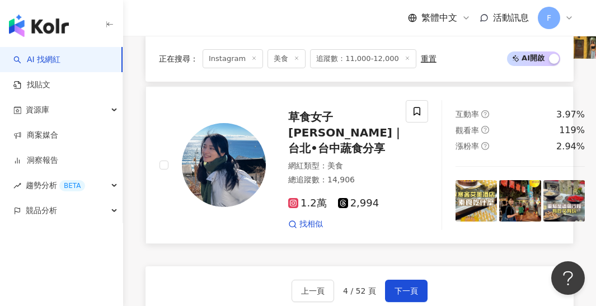
scroll to position [2392, 0]
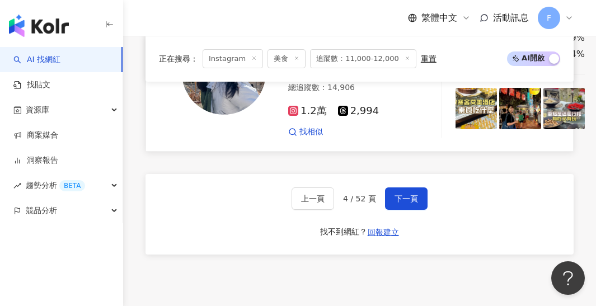
click at [456, 92] on img at bounding box center [476, 108] width 41 height 41
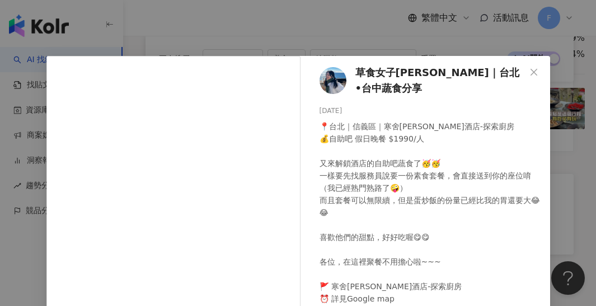
click at [341, 45] on div "草食女子[PERSON_NAME]｜台北•台中蔬食分享 [DATE] 📍台北｜[GEOGRAPHIC_DATA]｜寒舍[PERSON_NAME]酒店-探索廚房…" at bounding box center [298, 153] width 596 height 306
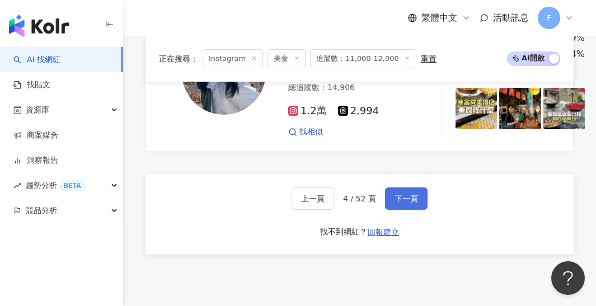
click at [395, 190] on button "下一頁" at bounding box center [406, 199] width 43 height 22
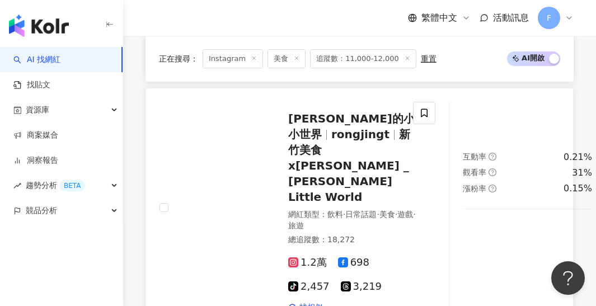
scroll to position [1318, 0]
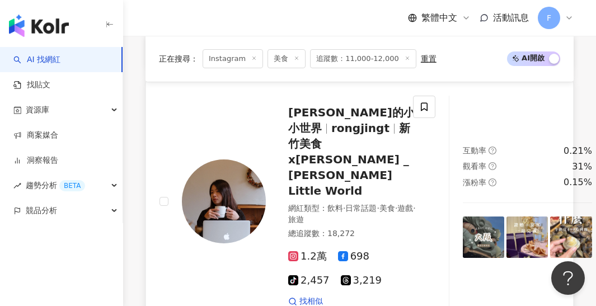
click at [463, 217] on img at bounding box center [483, 237] width 41 height 41
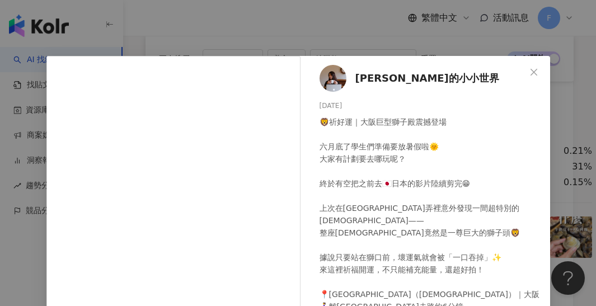
click at [235, 53] on div "[PERSON_NAME]的小小世界 [DATE] 🦁祈好運｜大阪巨型獅子殿震撼登場 六月底了學生們準備要放暑假啦🌞 大家有計劃要去哪玩呢？ 終於有空把之前去…" at bounding box center [298, 153] width 596 height 306
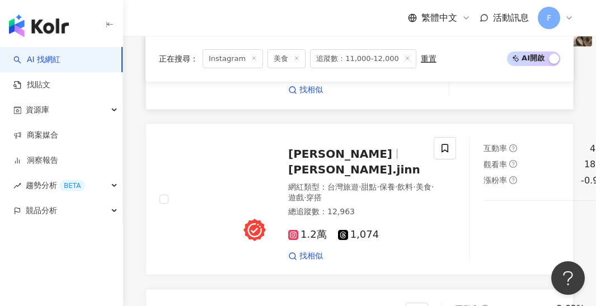
scroll to position [1535, 0]
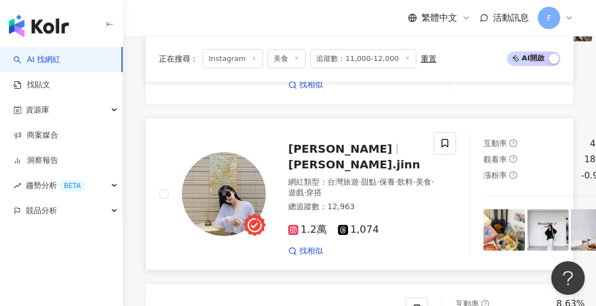
click at [484, 209] on img at bounding box center [504, 229] width 41 height 41
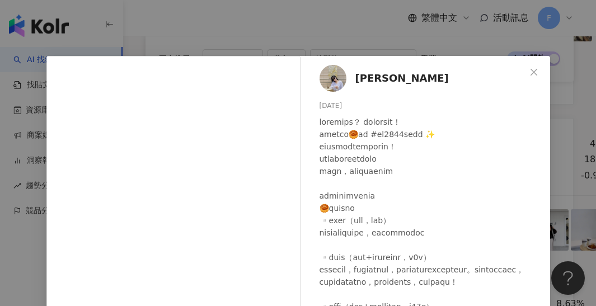
click at [367, 23] on div "[PERSON_NAME] [DATE] 198 52 查看原始貼文" at bounding box center [298, 153] width 596 height 306
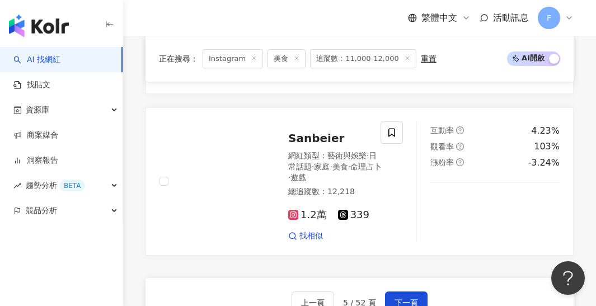
scroll to position [2377, 0]
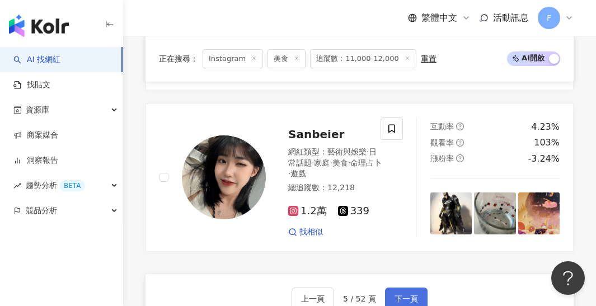
click at [403, 288] on button "下一頁" at bounding box center [406, 299] width 43 height 22
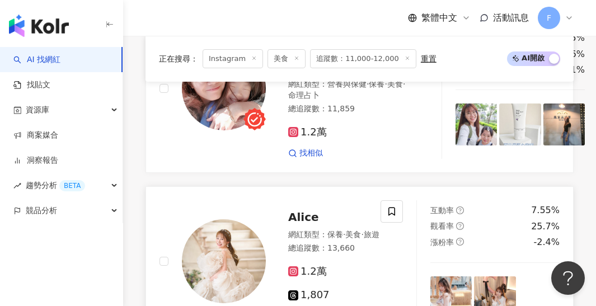
scroll to position [1830, 1]
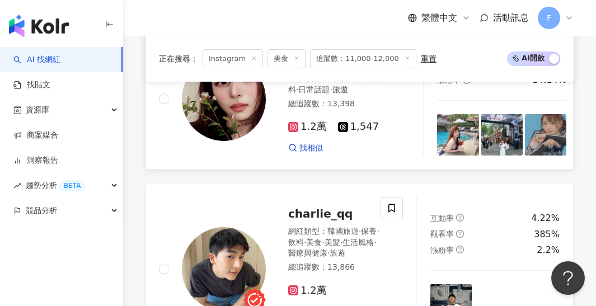
scroll to position [455, 0]
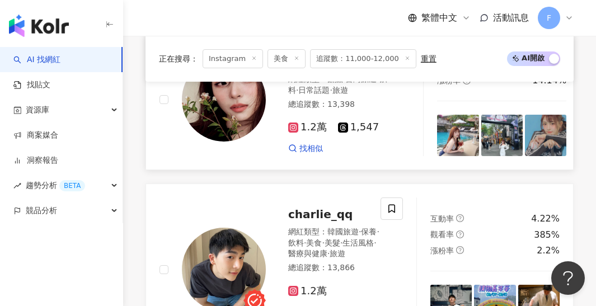
click at [450, 142] on img at bounding box center [457, 135] width 41 height 41
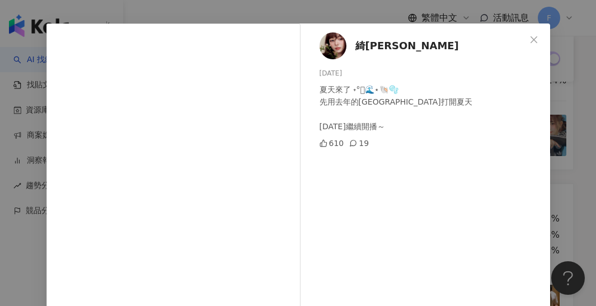
scroll to position [31, 0]
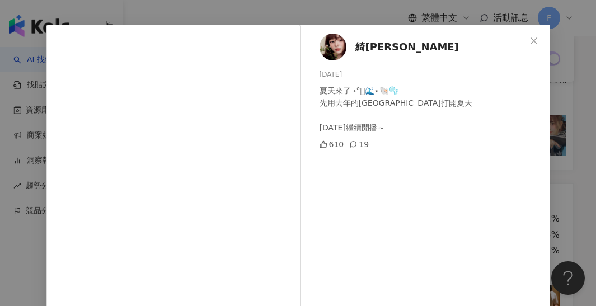
click at [366, 11] on div "綺[PERSON_NAME] [DATE] 夏天來了 ˖°𓇼🌊⋆🐚🫧 先用去年的[GEOGRAPHIC_DATA]打開夏天 [DATE]繼續開播～ 610 1…" at bounding box center [298, 153] width 596 height 306
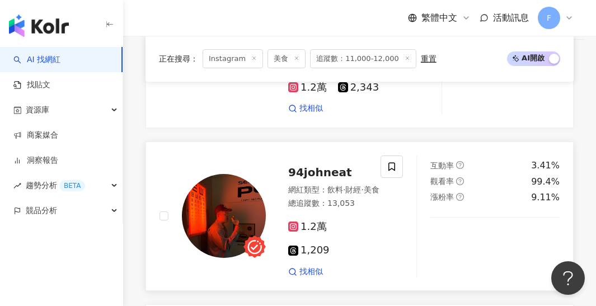
scroll to position [1092, 0]
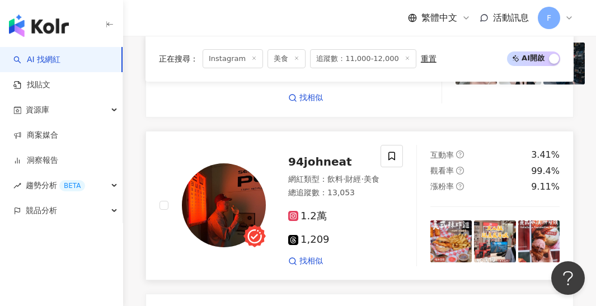
click at [452, 221] on img at bounding box center [451, 241] width 41 height 41
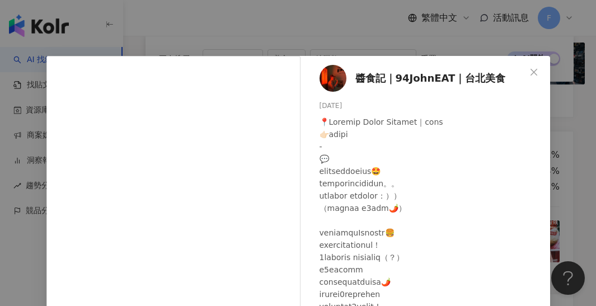
click at [420, 31] on div "醬食記｜94JohnEAT｜台北美食 [DATE] 74 32 查看原始貼文" at bounding box center [298, 153] width 596 height 306
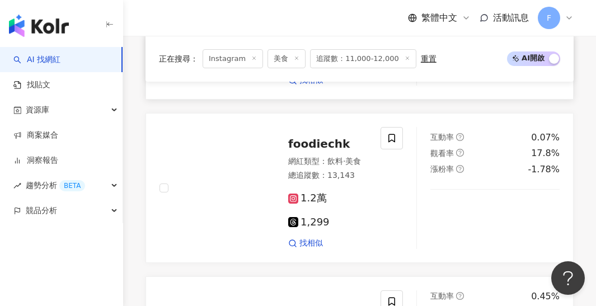
scroll to position [1298, 0]
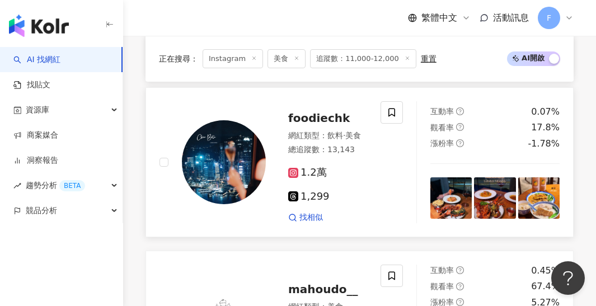
click at [469, 178] on img at bounding box center [451, 198] width 41 height 41
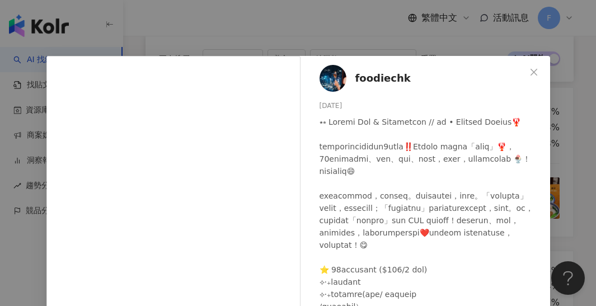
click at [427, 34] on div "foodiechk [DATE] 隱藏 10 查看原始貼文" at bounding box center [298, 153] width 596 height 306
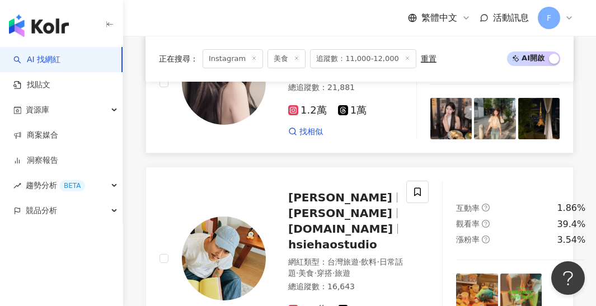
scroll to position [1618, 0]
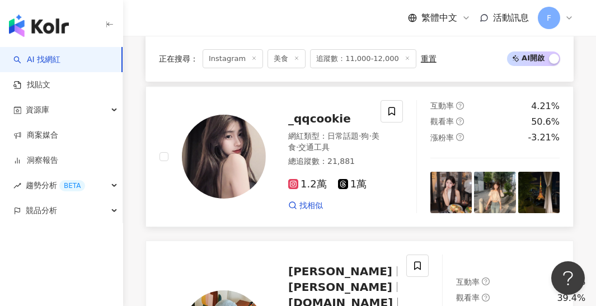
click at [452, 172] on img at bounding box center [451, 192] width 41 height 41
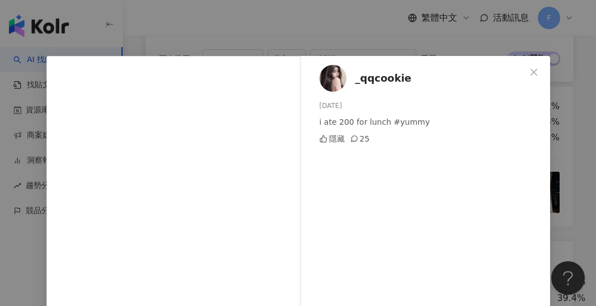
click at [396, 37] on div "_qqcookie [DATE] i ate 200 for lunch #yummy 隱藏 25 查看原始貼文" at bounding box center [298, 153] width 596 height 306
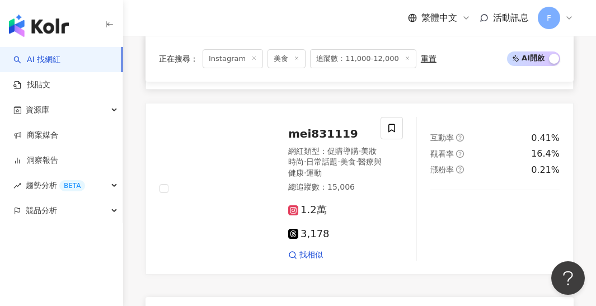
scroll to position [2336, 0]
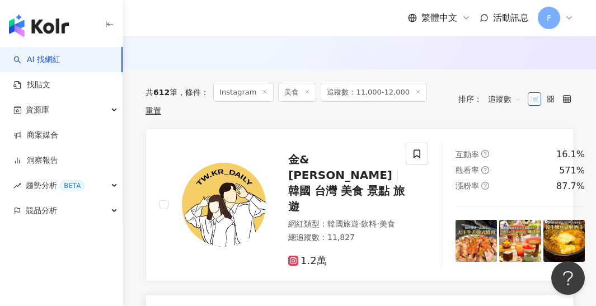
scroll to position [371, 0]
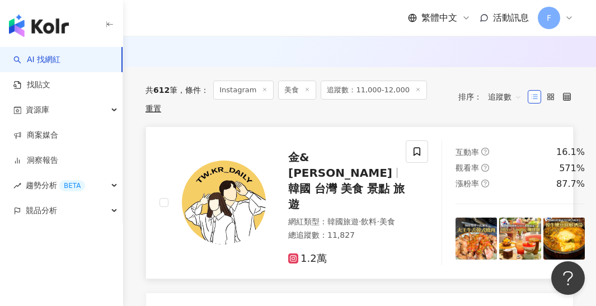
click at [456, 219] on img at bounding box center [476, 238] width 41 height 41
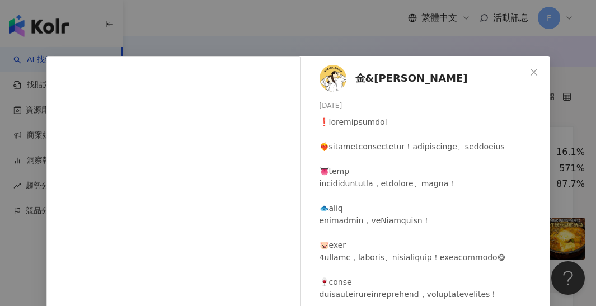
click at [400, 24] on div "金&[PERSON_NAME][DATE] 138 22 5,222 查看原始貼文" at bounding box center [298, 153] width 596 height 306
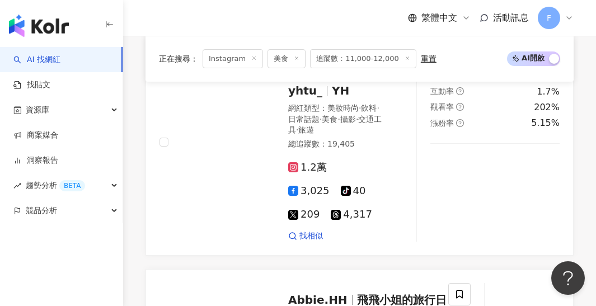
scroll to position [622, 0]
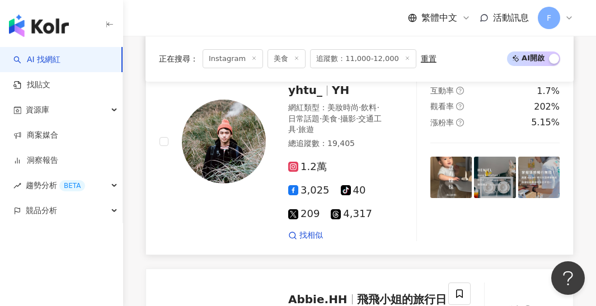
click at [453, 171] on img at bounding box center [451, 177] width 41 height 41
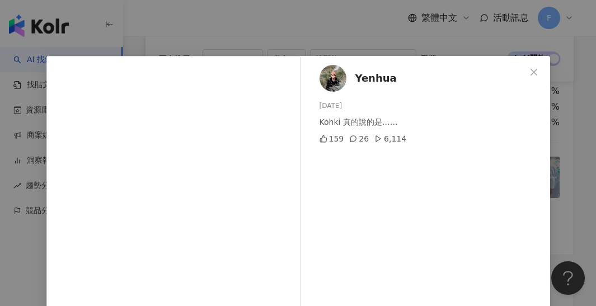
click at [390, 41] on div "Yenhua [DATE] Kohki 真的說的是…… 159 26 6,114 查看原始貼文" at bounding box center [298, 153] width 596 height 306
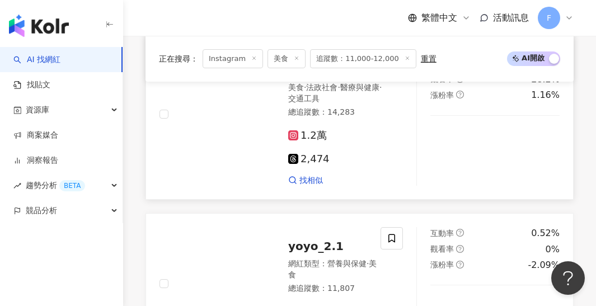
scroll to position [1070, 0]
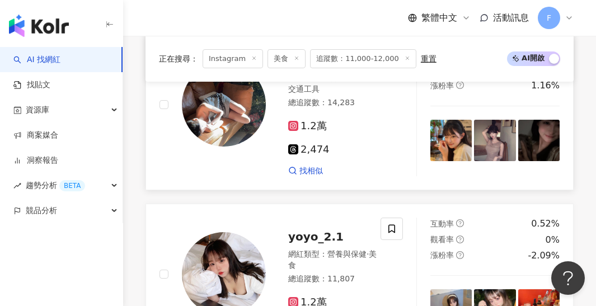
click at [455, 122] on img at bounding box center [451, 140] width 41 height 41
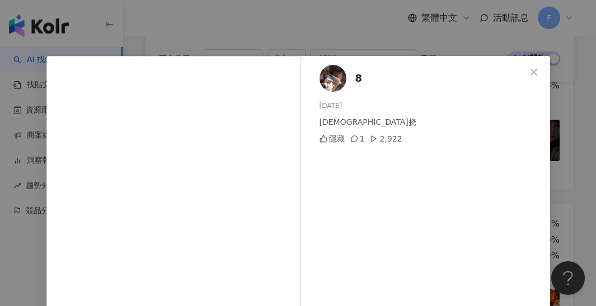
click at [403, 48] on div "8 [DATE] 挠挠 隱藏 1 2,922 查看原始貼文" at bounding box center [298, 153] width 596 height 306
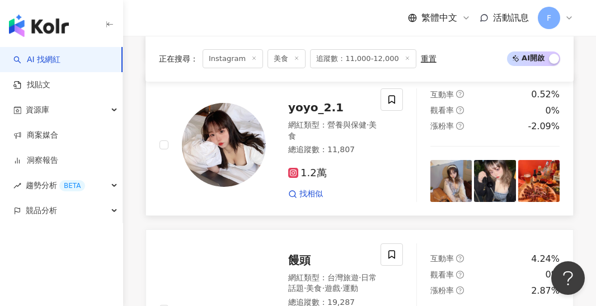
scroll to position [1199, 0]
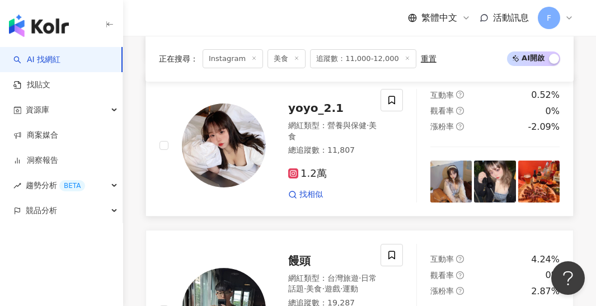
click at [454, 161] on img at bounding box center [451, 181] width 41 height 41
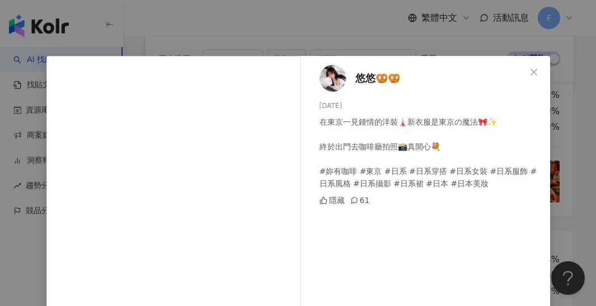
click at [437, 32] on div "悠悠🥨🥨 [DATE] 在東京一見鍾情的洋裝🗼新衣服是東京の魔法🎀✨ 終於出門去咖啡廳拍照📸真開心💐 #妳有咖啡 #東京 #日系 #日系穿搭 #[DEMOGR…" at bounding box center [298, 153] width 596 height 306
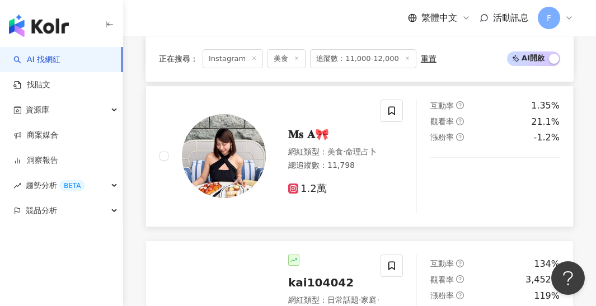
scroll to position [2122, 0]
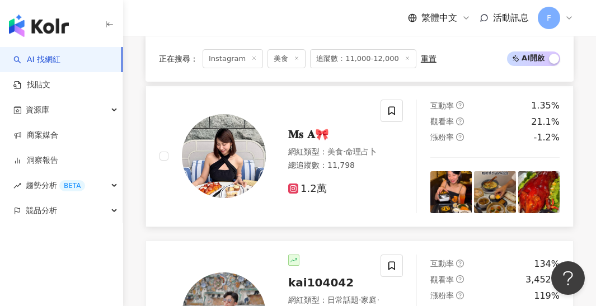
click at [460, 171] on img at bounding box center [451, 191] width 41 height 41
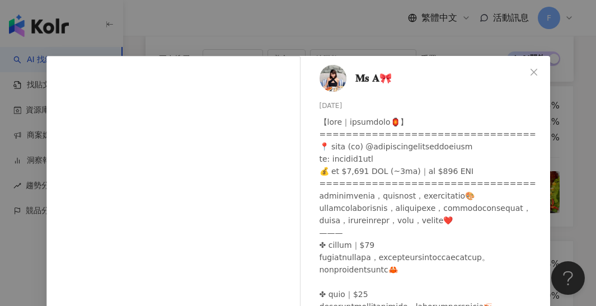
click at [405, 54] on div "𝐌𝐬 𝐀🎀 [DATE] 70 4 1,055 查看原始貼文" at bounding box center [298, 153] width 596 height 306
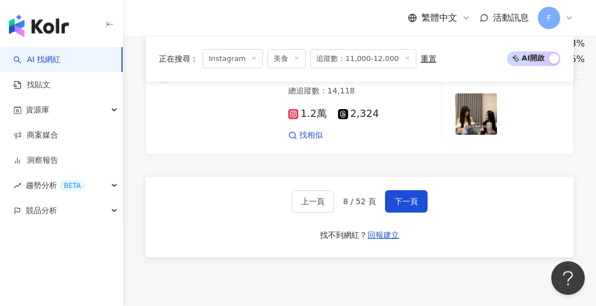
scroll to position [2496, 0]
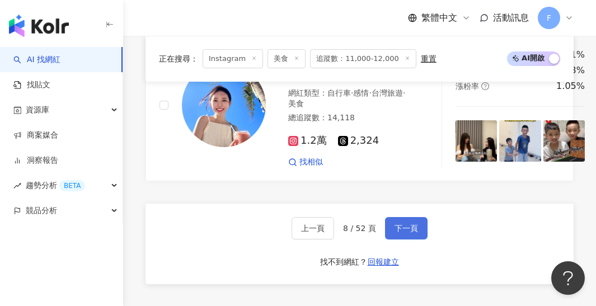
click at [409, 224] on span "下一頁" at bounding box center [407, 228] width 24 height 9
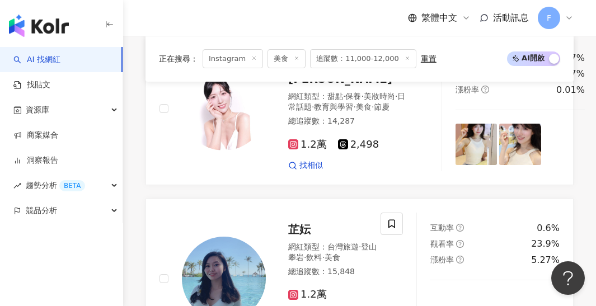
scroll to position [1037, 0]
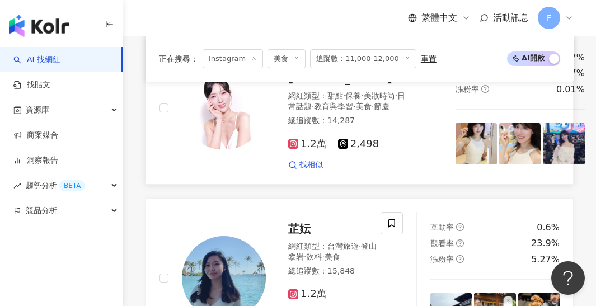
click at [456, 156] on img at bounding box center [476, 143] width 41 height 41
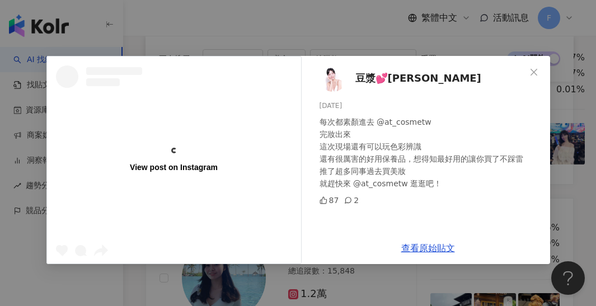
click at [552, 147] on div "View post on Instagram 豆漿💕[PERSON_NAME] [DATE] 每次都素顏進去 @at_cosmetw 完妝出來 這次現場還有可…" at bounding box center [298, 153] width 596 height 306
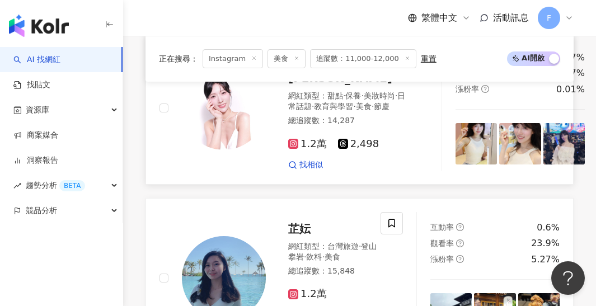
scroll to position [1208, 0]
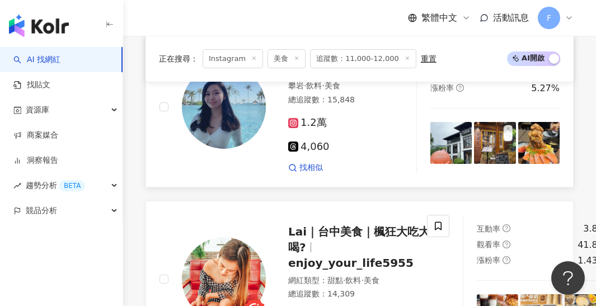
click at [546, 147] on img at bounding box center [539, 142] width 41 height 41
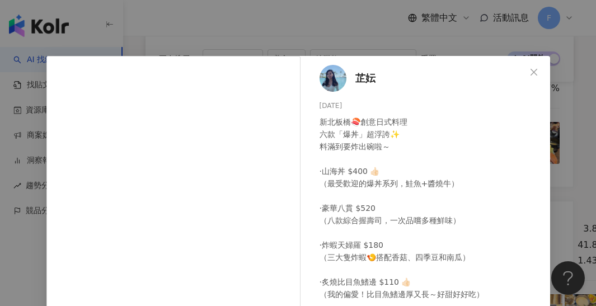
click at [511, 62] on div "芷妘 [DATE] 新北板橋🍣創意日式料理 六款「爆丼」超浮誇✨ 料滿到要炸出碗啦～ ·山海丼 $400 👍🏻 （最受歡迎的爆丼系列，鮭魚+醬燒牛） ·豪華八…" at bounding box center [428, 256] width 244 height 401
click at [501, 43] on div "芷妘 [DATE] 新北板橋🍣創意日式料理 六款「爆丼」超浮誇✨ 料滿到要炸出碗啦～ ·山海丼 $400 👍🏻 （最受歡迎的爆丼系列，鮭魚+醬燒牛） ·豪華八…" at bounding box center [298, 153] width 596 height 306
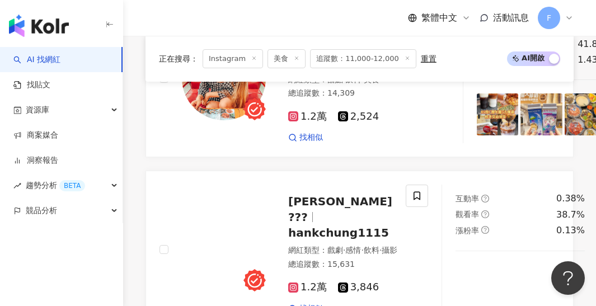
scroll to position [1435, 0]
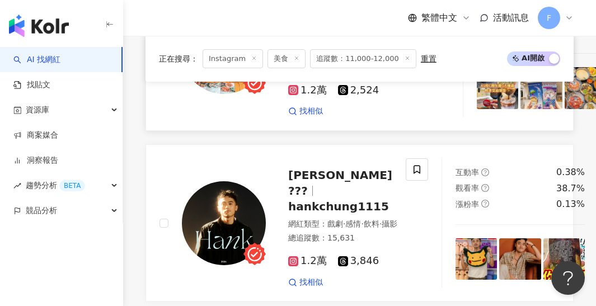
click at [477, 95] on img at bounding box center [497, 87] width 41 height 41
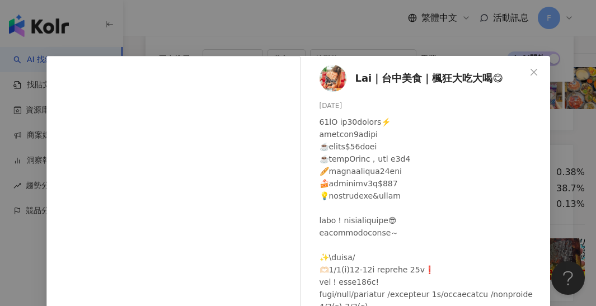
click at [405, 35] on div "Lai｜台中美食｜楓狂大吃大喝😋 [DATE] 205 8 1,455 查看原始貼文" at bounding box center [298, 153] width 596 height 306
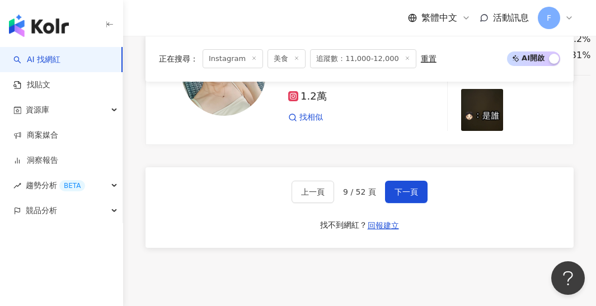
scroll to position [2478, 0]
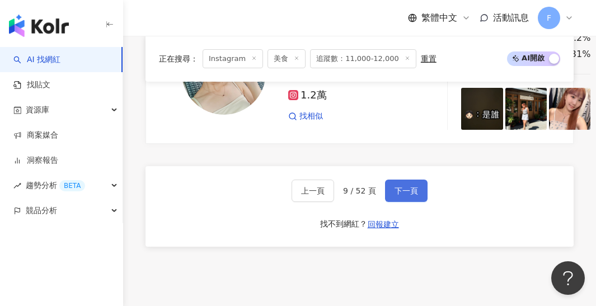
click at [416, 195] on button "下一頁" at bounding box center [406, 191] width 43 height 22
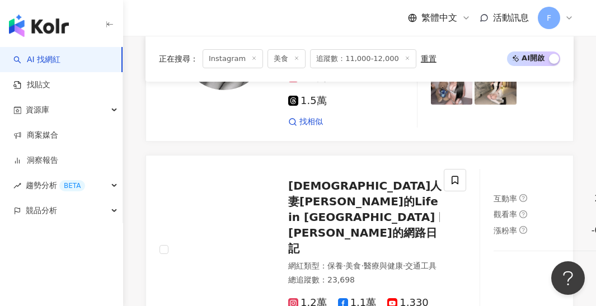
scroll to position [2434, 0]
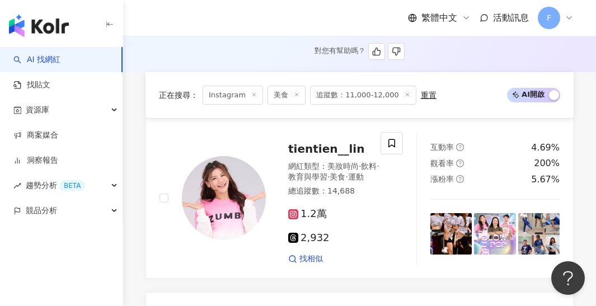
scroll to position [402, 0]
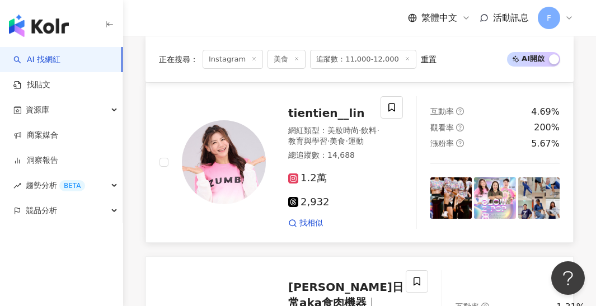
click at [451, 183] on img at bounding box center [451, 198] width 41 height 41
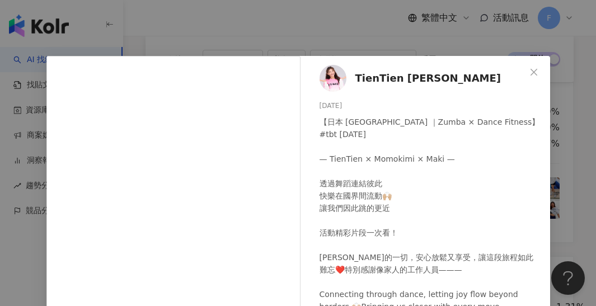
click at [419, 41] on div "[PERSON_NAME] [DATE] 【日本 [GEOGRAPHIC_DATA] ｜Zumba × Dance Fitness】 #tbt [DATE] …" at bounding box center [298, 153] width 596 height 306
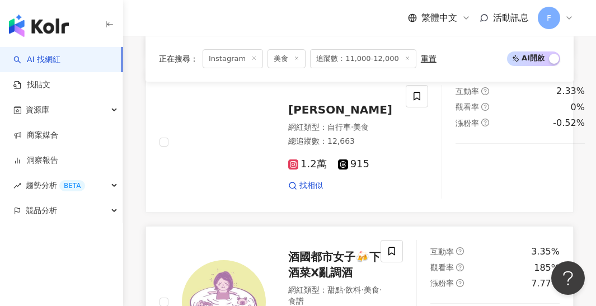
scroll to position [1469, 0]
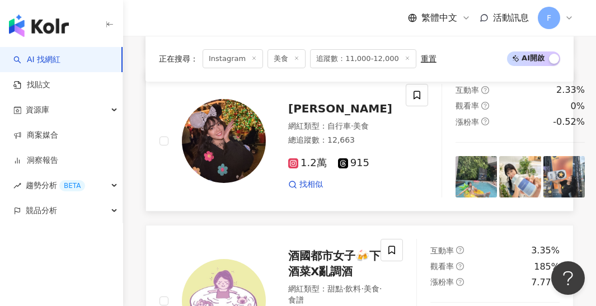
click at [456, 156] on img at bounding box center [476, 176] width 41 height 41
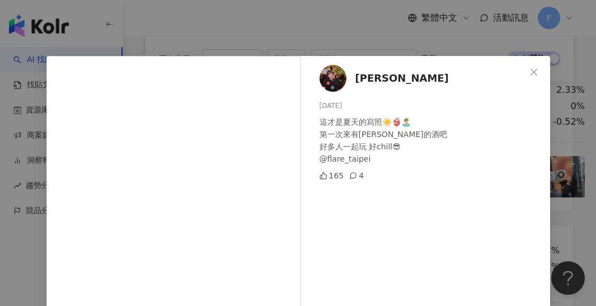
click at [415, 48] on div "[PERSON_NAME] [DATE] 這才是夏天的寫照☀️👙🏝️ 第一次來有[PERSON_NAME]的酒吧 好多人一起玩 好chill😎 @flare_…" at bounding box center [298, 153] width 596 height 306
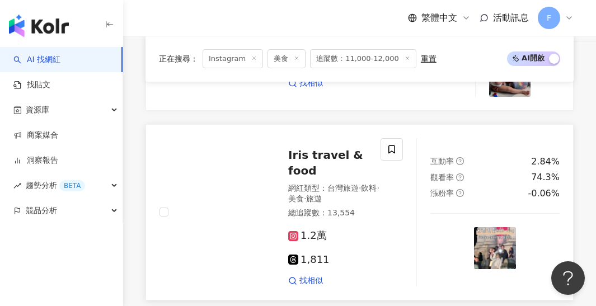
scroll to position [2474, 0]
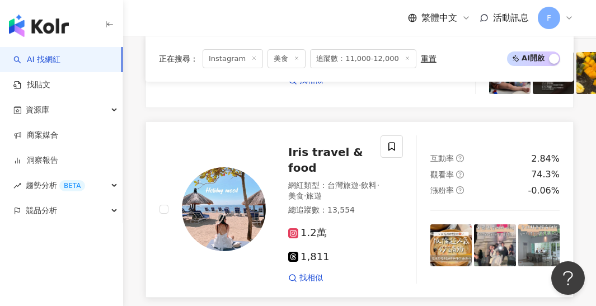
click at [439, 225] on img at bounding box center [451, 245] width 41 height 41
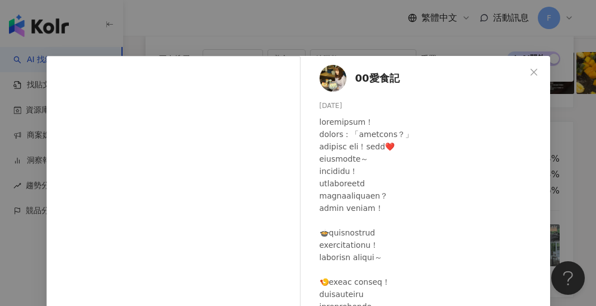
click at [405, 38] on div "00愛食記 [DATE] 63 8 1,731 查看原始貼文" at bounding box center [298, 153] width 596 height 306
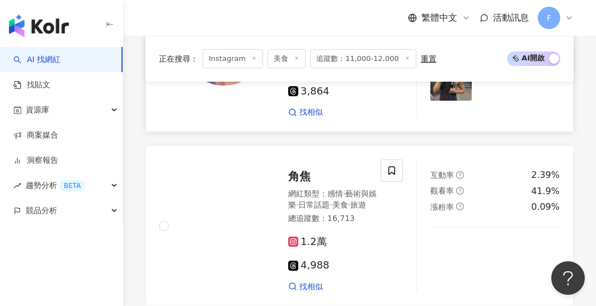
scroll to position [1666, 0]
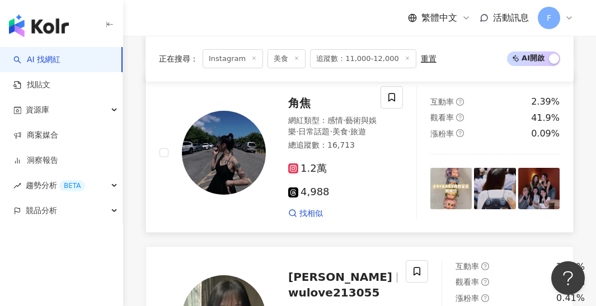
click at [455, 168] on img at bounding box center [451, 188] width 41 height 41
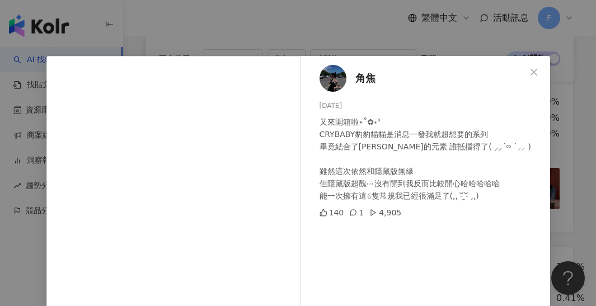
click at [560, 155] on div "角焦 [DATE] 又來開箱啦⋆˚✿˖° CRYBABY豹豹貓貓是消息一發我就超想要的系列 畢竟結合了[PERSON_NAME]的元素 誰抵擋得了( ⸝⸝ˊᯅ…" at bounding box center [298, 153] width 596 height 306
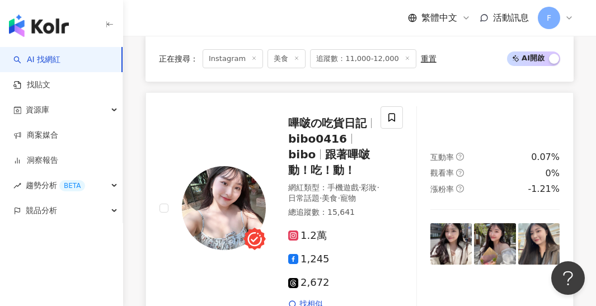
scroll to position [2469, 0]
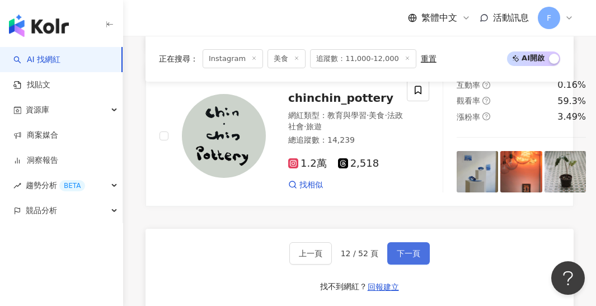
click at [408, 249] on span "下一頁" at bounding box center [409, 253] width 24 height 9
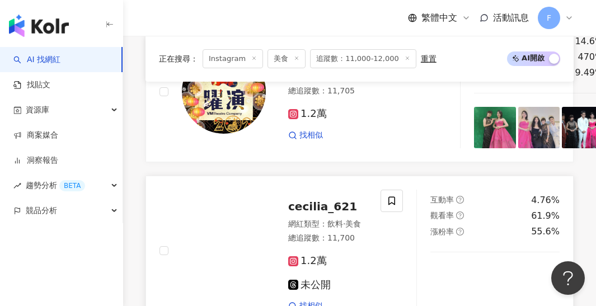
scroll to position [2251, 0]
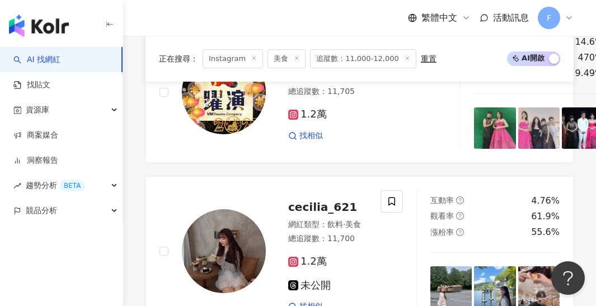
click at [436, 267] on img at bounding box center [451, 287] width 41 height 41
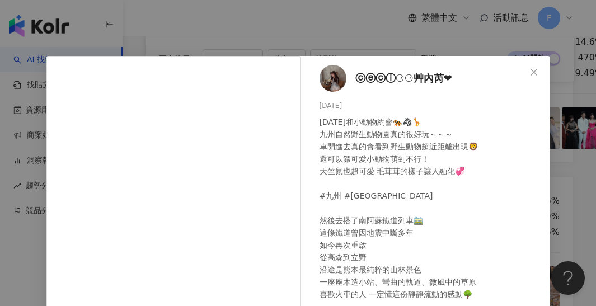
click at [408, 32] on div "ⓒⓔⓒⓘ⚆⚆艸內芮❤︎ [DATE] [DATE]和小動物約會🐅🦓🦒 九州自然野生動物園真的很好玩～～～ 車開進去真的會看到野生動物超近距離出現🦁 還可以餵可…" at bounding box center [298, 153] width 596 height 306
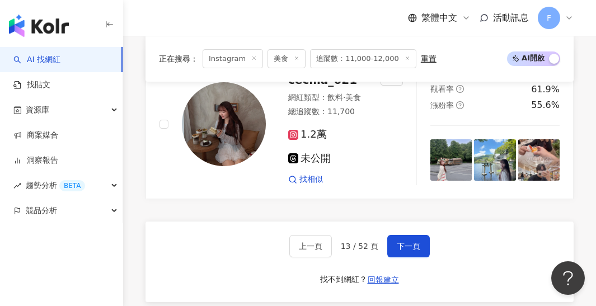
scroll to position [2381, 0]
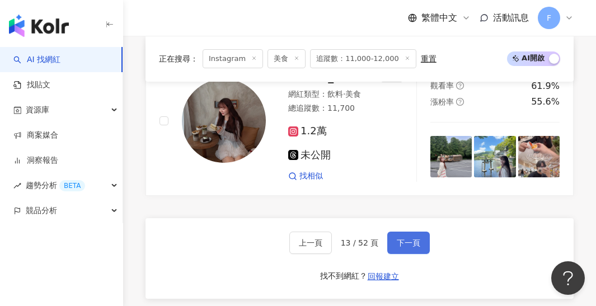
click at [414, 232] on button "下一頁" at bounding box center [409, 243] width 43 height 22
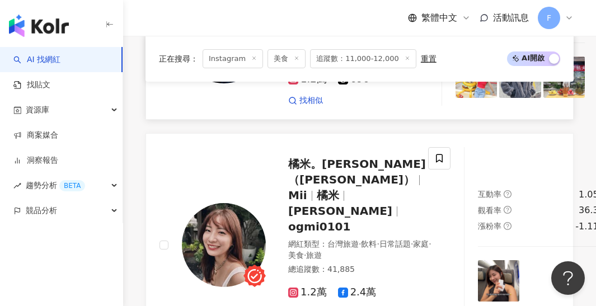
scroll to position [1109, 0]
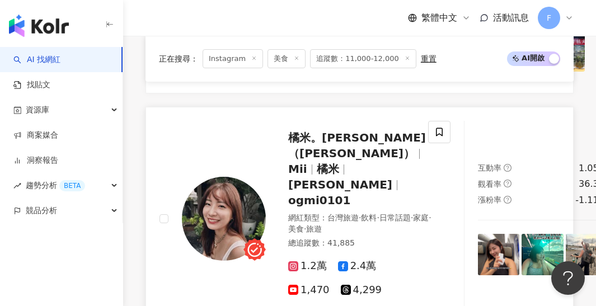
click at [478, 234] on img at bounding box center [498, 254] width 41 height 41
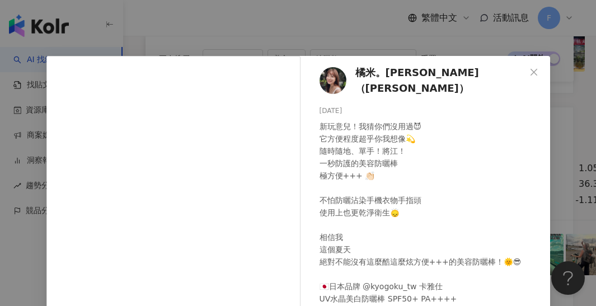
click at [424, 44] on div "橘米。[PERSON_NAME]（[PERSON_NAME]米） [DATE] 76 34 2,520 查看原始貼文" at bounding box center [298, 153] width 596 height 306
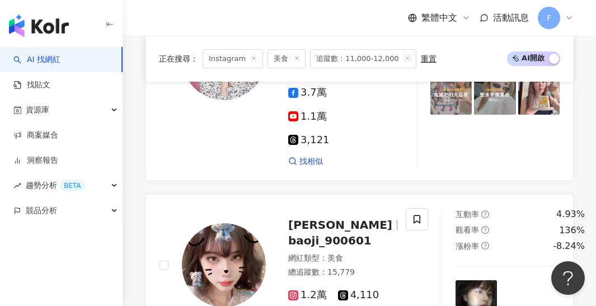
scroll to position [2330, 0]
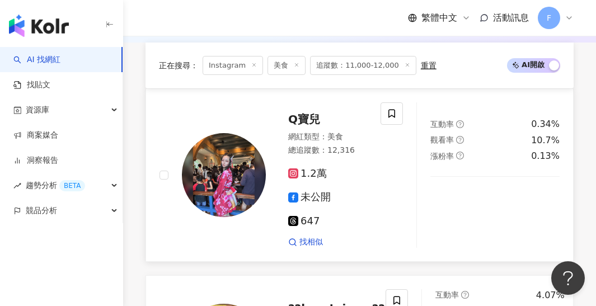
scroll to position [420, 0]
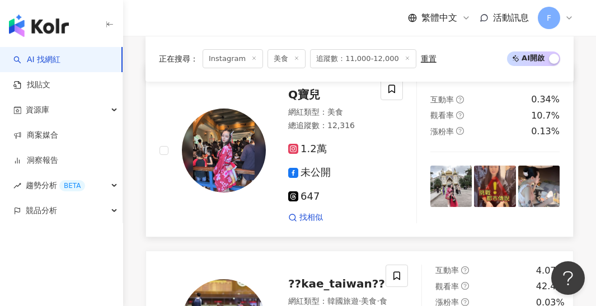
click at [453, 177] on img at bounding box center [451, 186] width 41 height 41
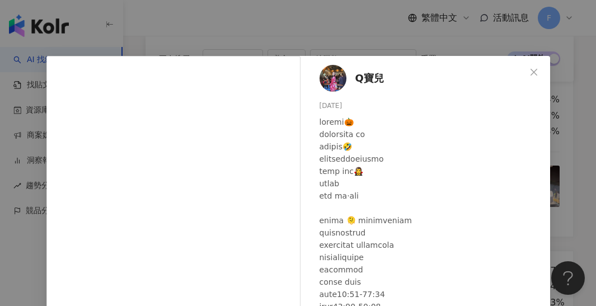
click at [279, 30] on div "Q寶兒 [DATE] 22 查看原始貼文" at bounding box center [298, 153] width 596 height 306
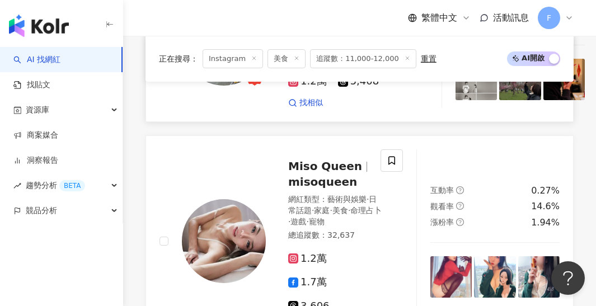
scroll to position [2233, 0]
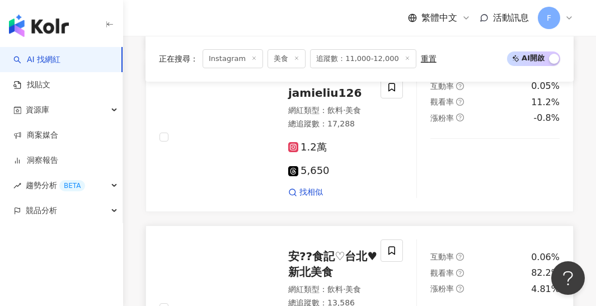
scroll to position [2010, 0]
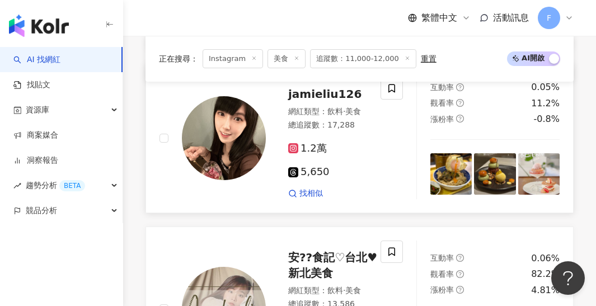
click at [462, 179] on img at bounding box center [451, 173] width 41 height 41
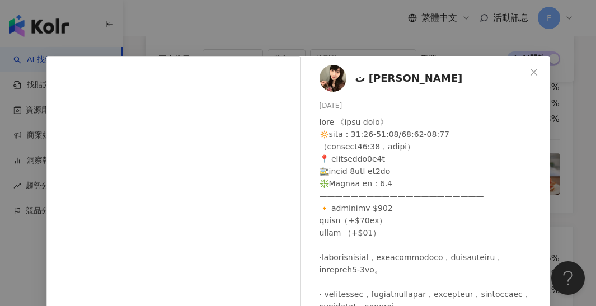
click at [424, 45] on div "ت [PERSON_NAME] ت [DATE] 隱藏 10 查看原始貼文" at bounding box center [298, 153] width 596 height 306
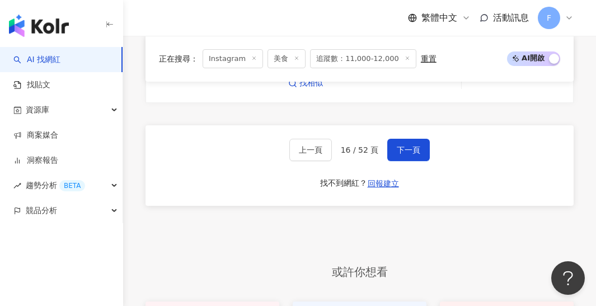
scroll to position [2475, 0]
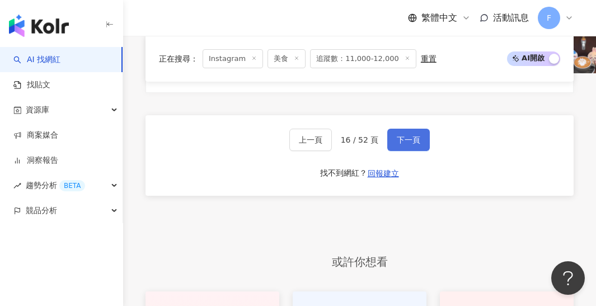
click at [398, 129] on button "下一頁" at bounding box center [409, 140] width 43 height 22
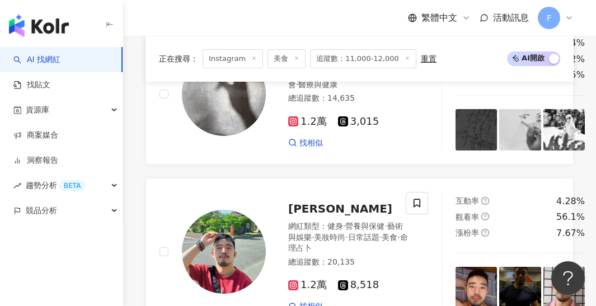
scroll to position [2280, 0]
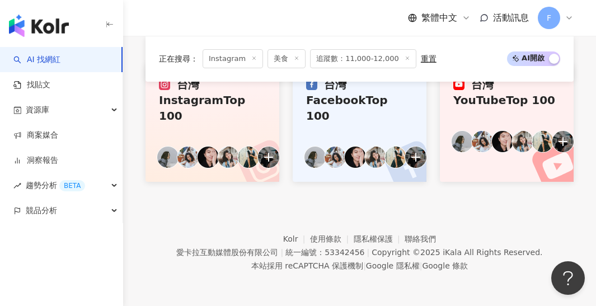
scroll to position [1268, 0]
